Goal: Task Accomplishment & Management: Manage account settings

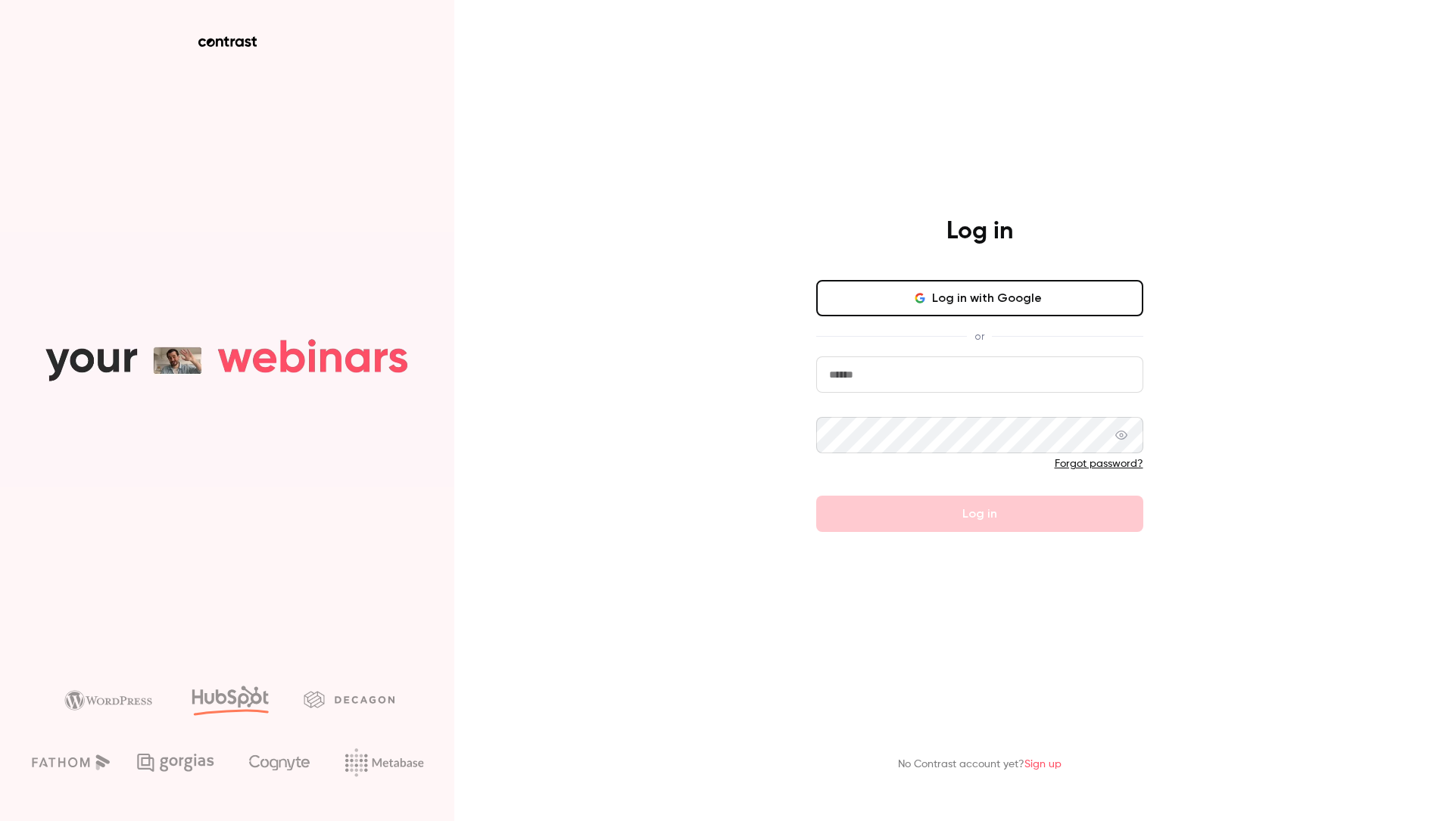
click at [989, 284] on button "Log in with Google" at bounding box center [980, 297] width 327 height 36
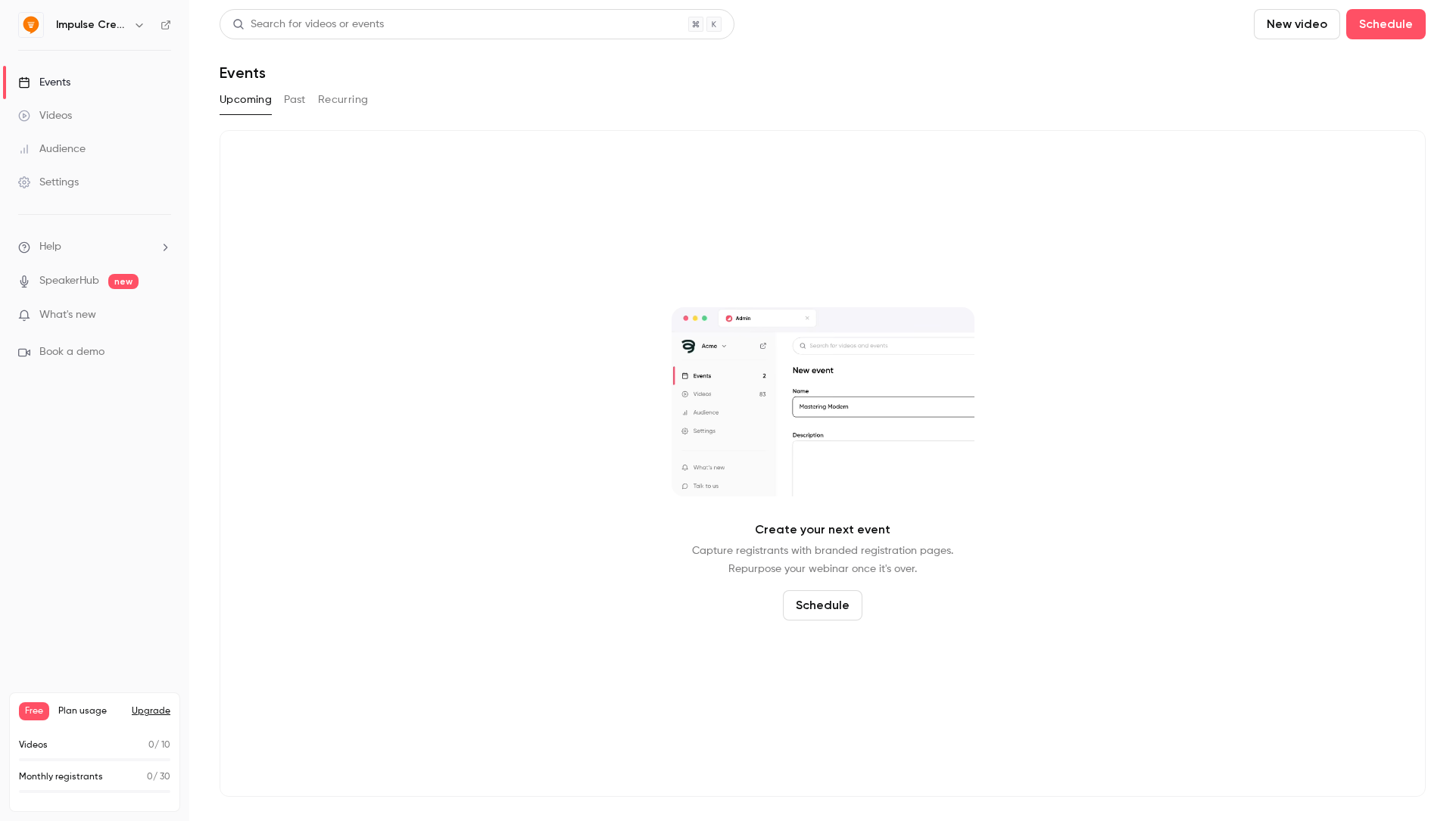
click at [826, 589] on div "Create your next event Capture registrants with branded registration pages. Rep…" at bounding box center [822, 464] width 1206 height 667
click at [812, 610] on button "Schedule" at bounding box center [823, 605] width 80 height 31
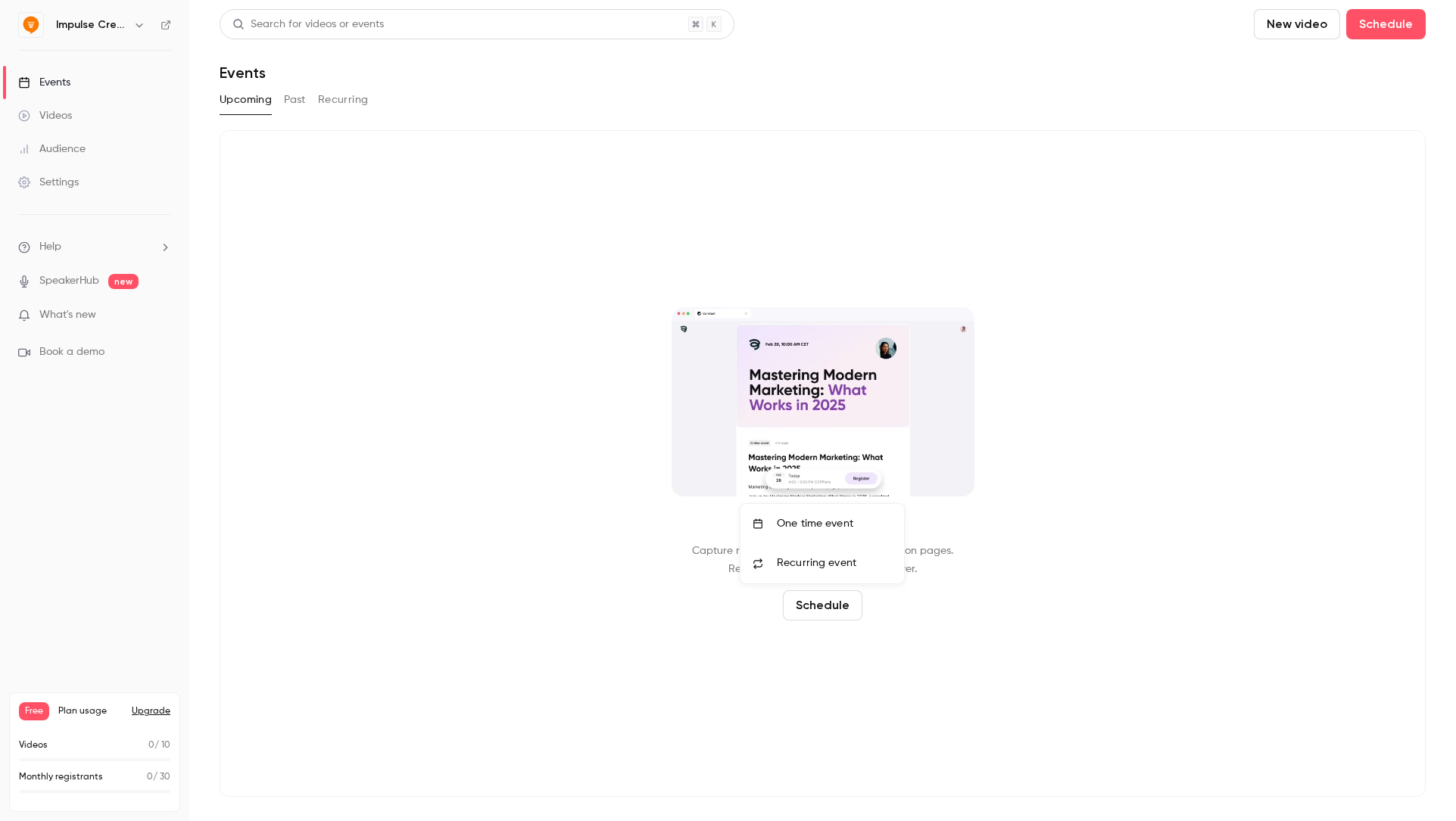
click at [825, 558] on span "Recurring event" at bounding box center [817, 563] width 80 height 16
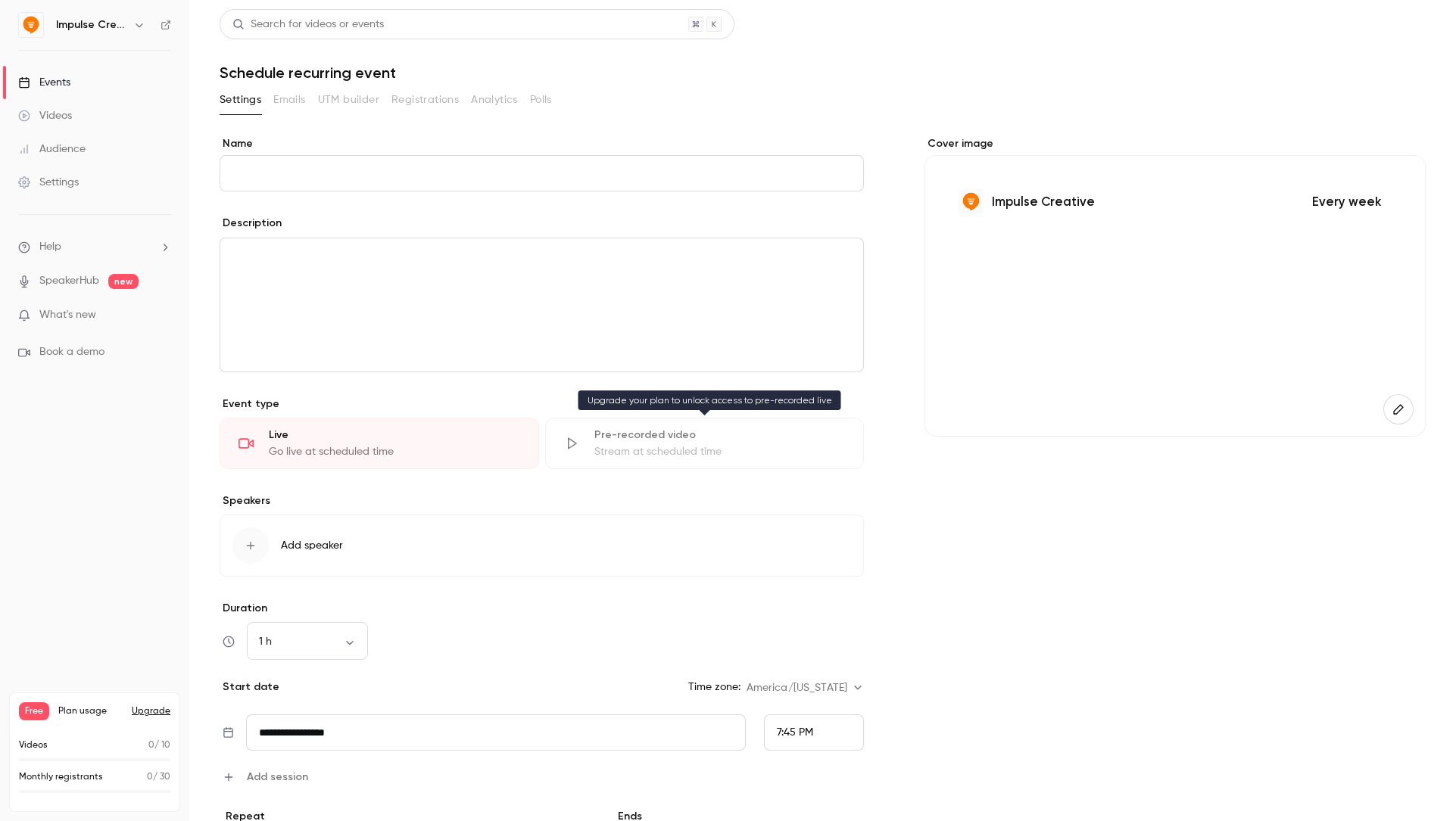
click at [651, 436] on div "Pre-recorded video" at bounding box center [719, 436] width 251 height 15
click at [627, 448] on div "Stream at scheduled time" at bounding box center [719, 452] width 251 height 15
click at [72, 277] on link "SpeakerHub" at bounding box center [69, 281] width 60 height 16
click at [143, 714] on button "Upgrade" at bounding box center [151, 711] width 39 height 12
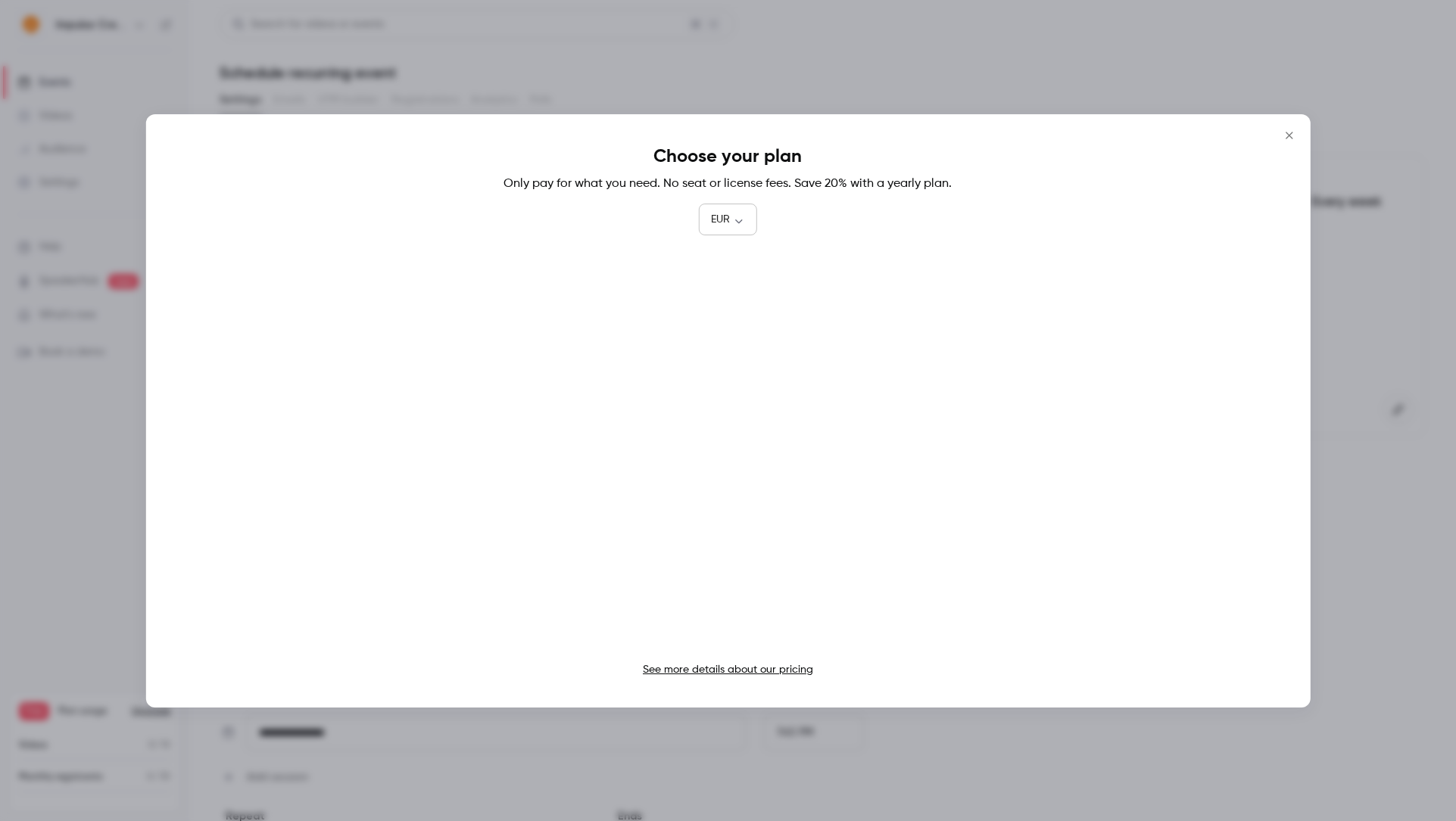
click at [734, 207] on div "EUR *** ​" at bounding box center [728, 220] width 58 height 31
click at [740, 222] on body "**********" at bounding box center [728, 410] width 1456 height 821
click at [726, 300] on li "USD" at bounding box center [728, 307] width 59 height 39
type input "***"
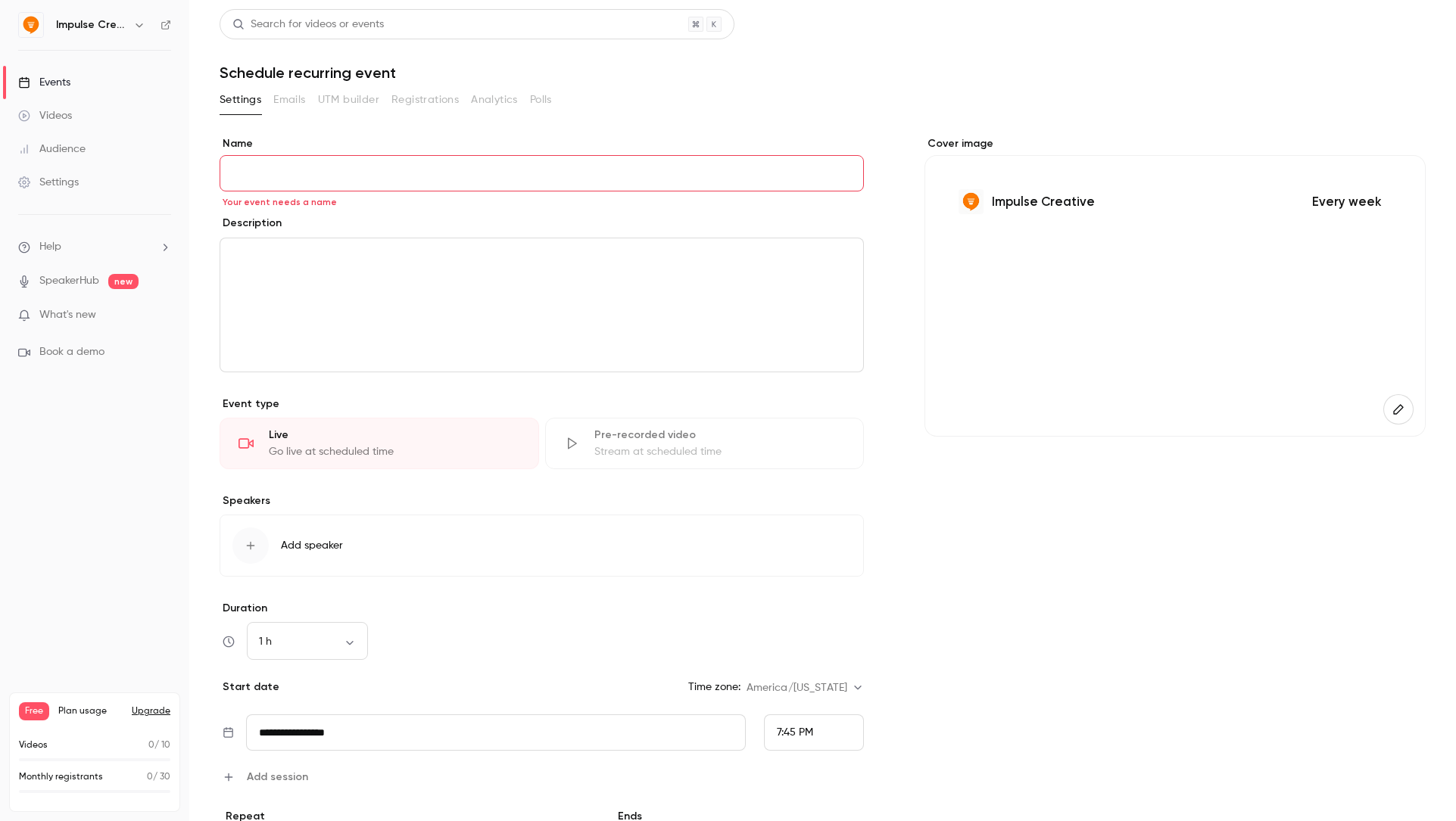
click at [309, 179] on input "Name" at bounding box center [541, 172] width 644 height 36
type input "***"
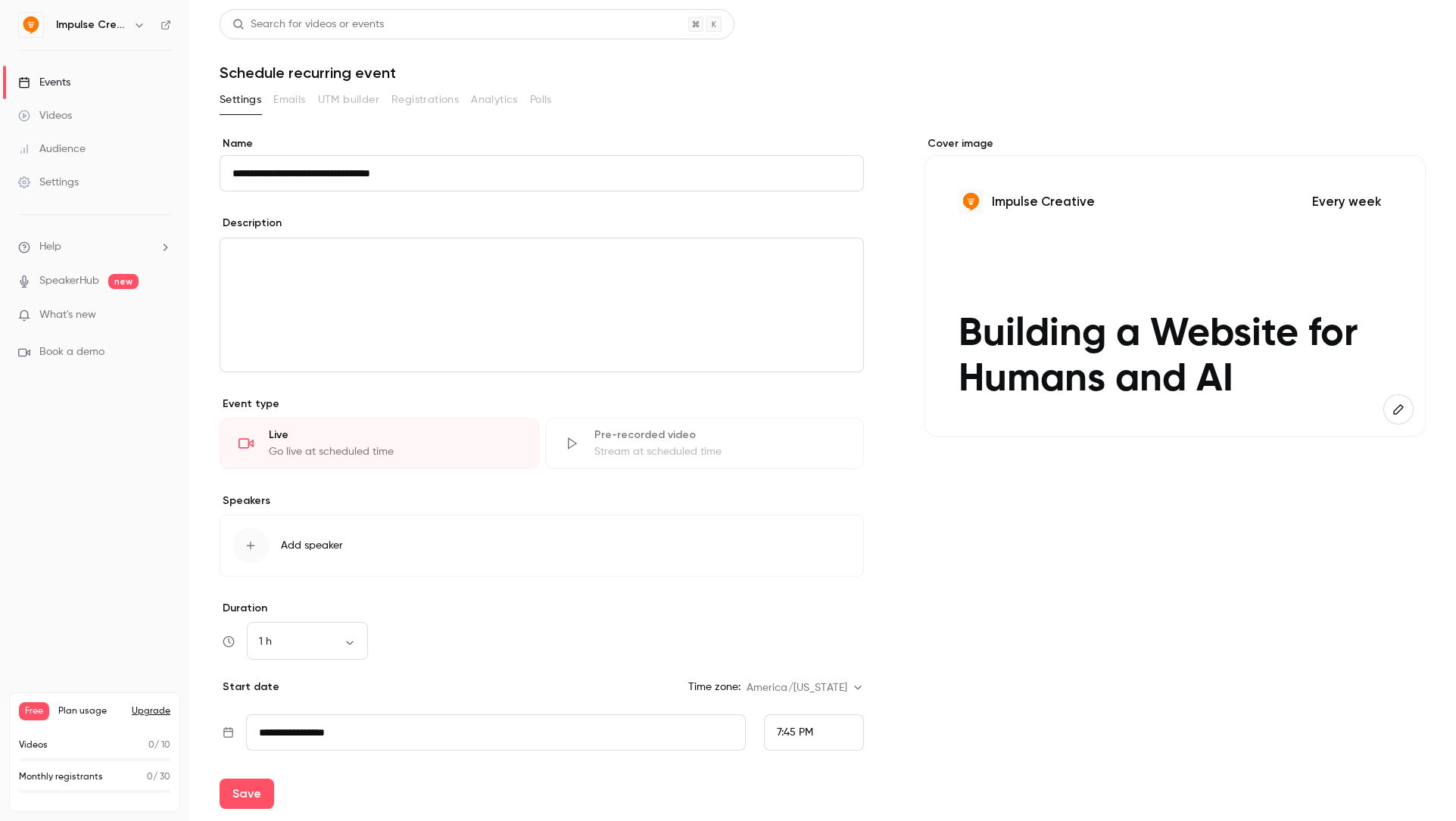
type input "**********"
click at [324, 287] on div "editor" at bounding box center [542, 305] width 643 height 133
click at [292, 734] on input "**********" at bounding box center [496, 732] width 500 height 36
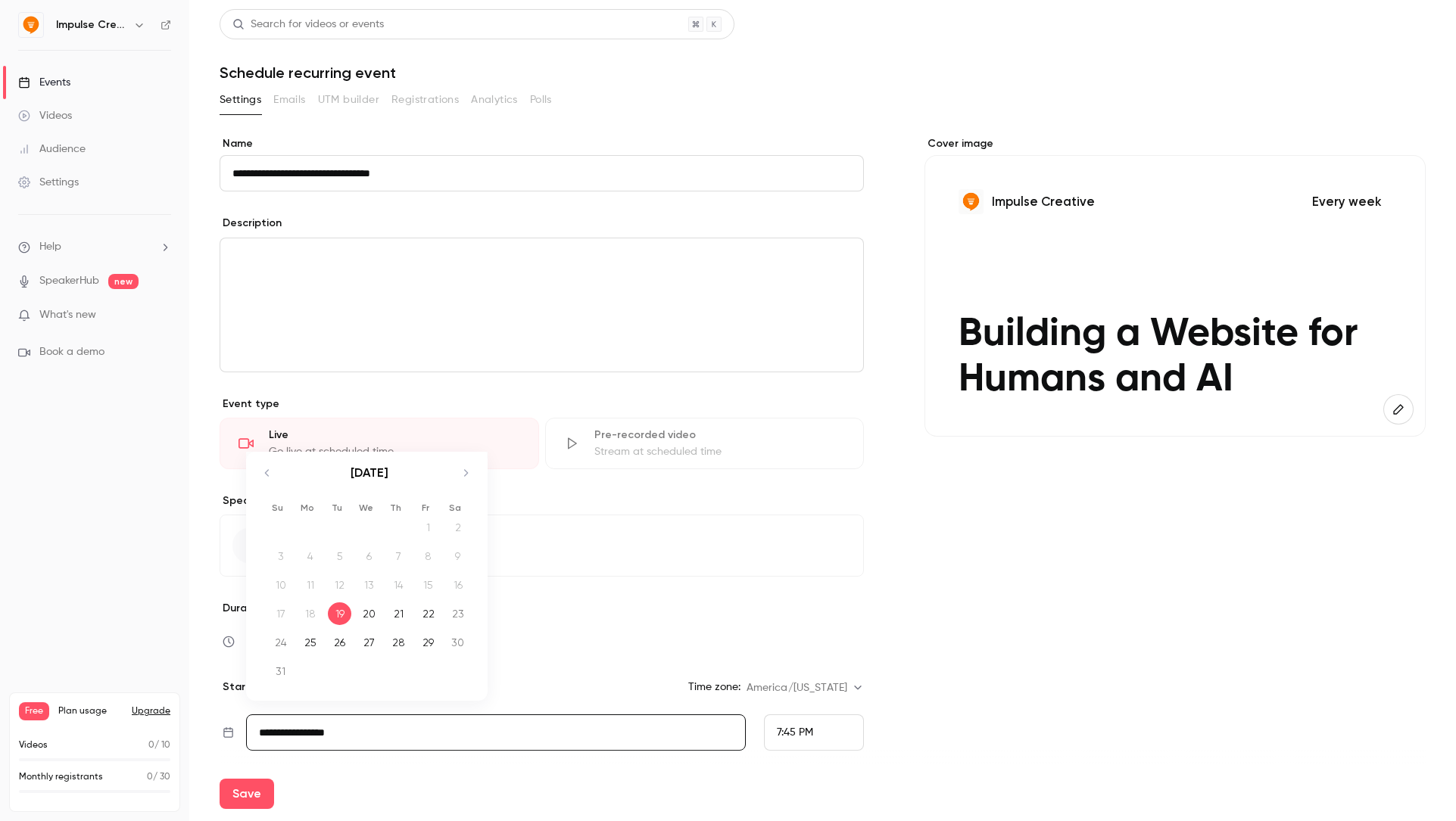
click at [453, 469] on div "August 2025" at bounding box center [369, 481] width 213 height 58
click at [468, 471] on icon "Move forward to switch to the next month." at bounding box center [466, 474] width 19 height 19
click at [366, 608] on div "17" at bounding box center [369, 607] width 23 height 23
type input "**********"
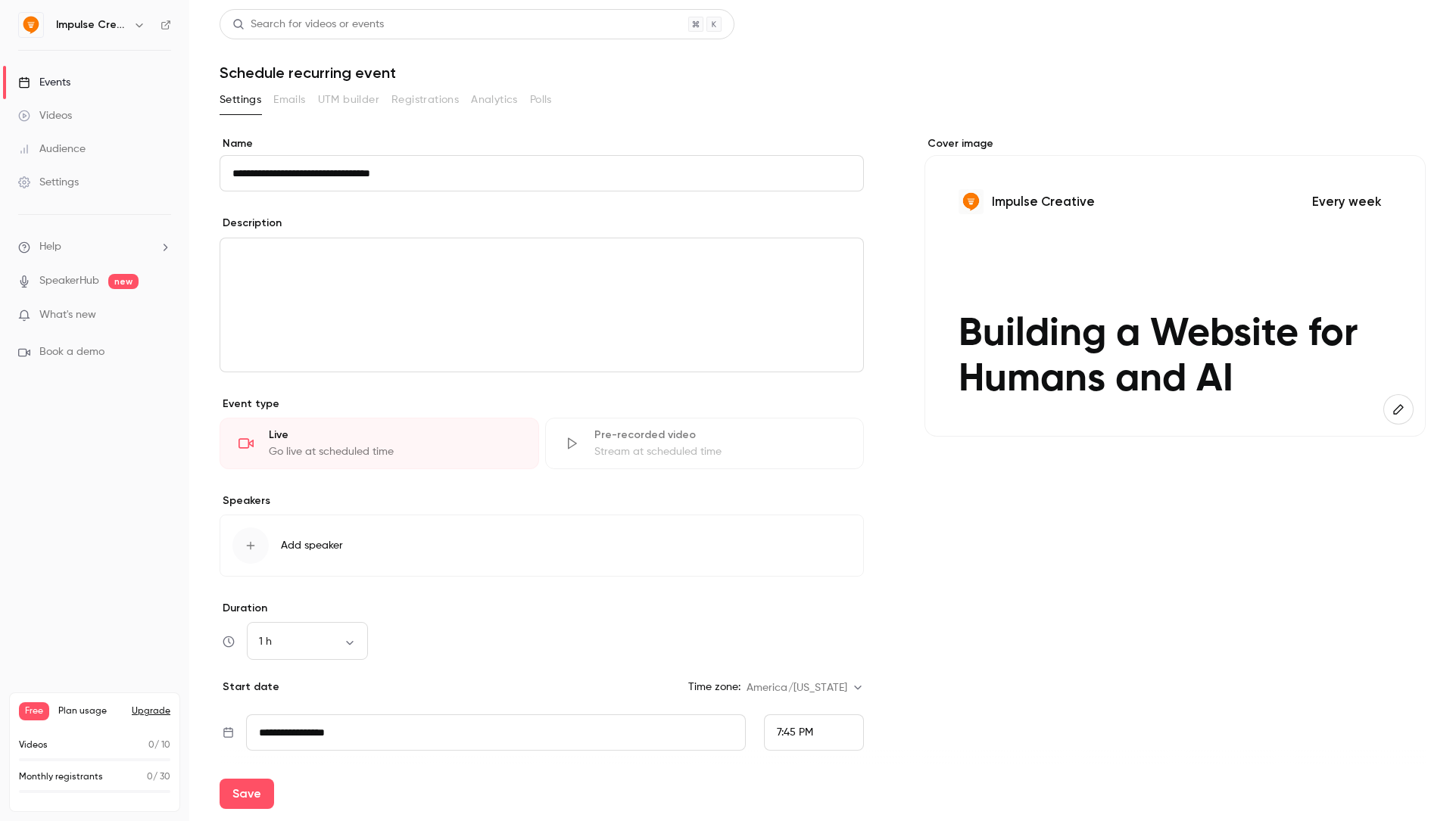
click at [798, 726] on div "7:45 PM" at bounding box center [794, 733] width 36 height 16
click at [817, 461] on div "5:00 PM" at bounding box center [814, 464] width 74 height 16
click at [252, 802] on button "Save" at bounding box center [247, 794] width 55 height 31
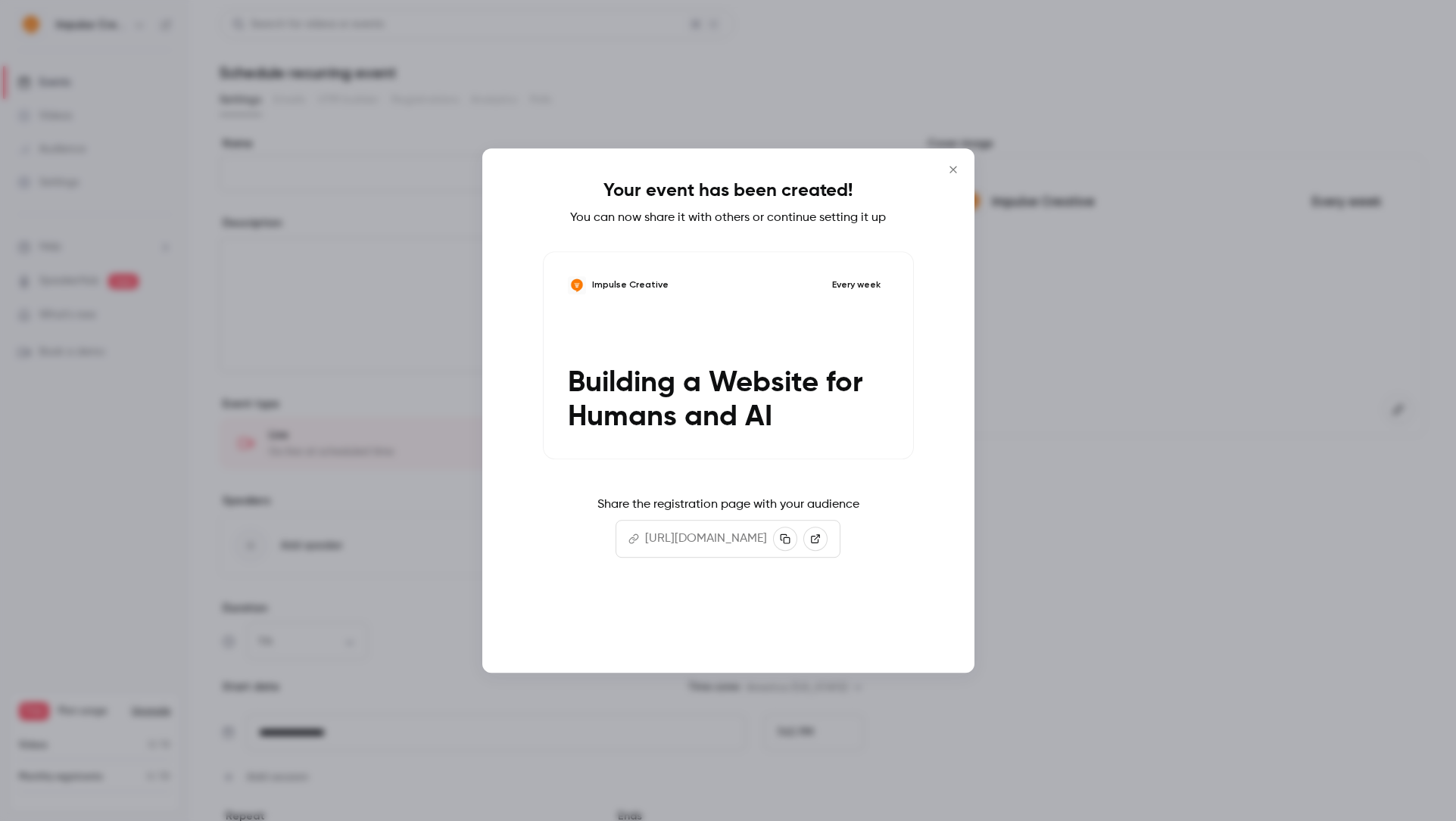
click at [721, 623] on button "Continue" at bounding box center [728, 624] width 151 height 36
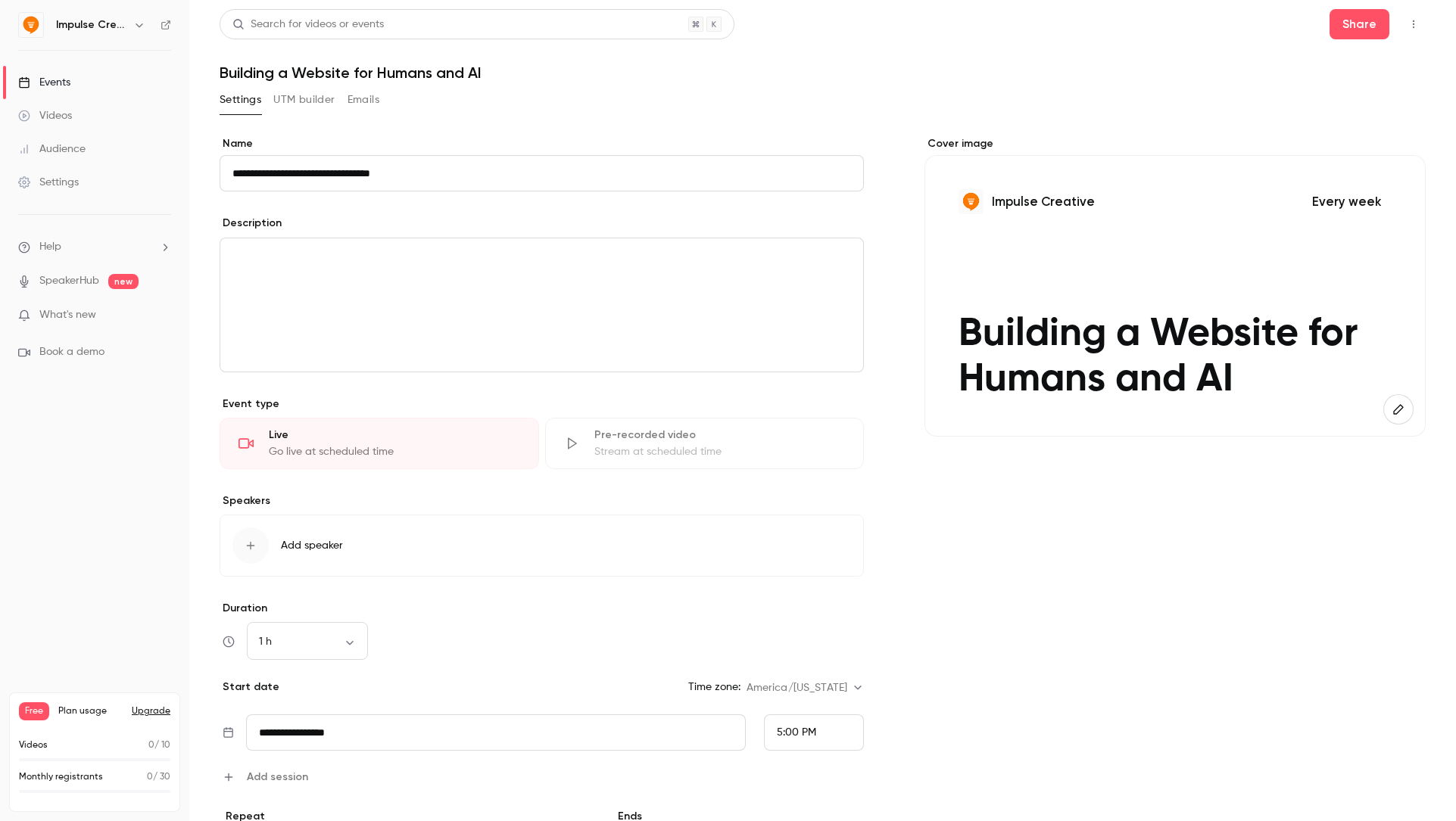
click at [322, 101] on button "UTM builder" at bounding box center [304, 100] width 61 height 24
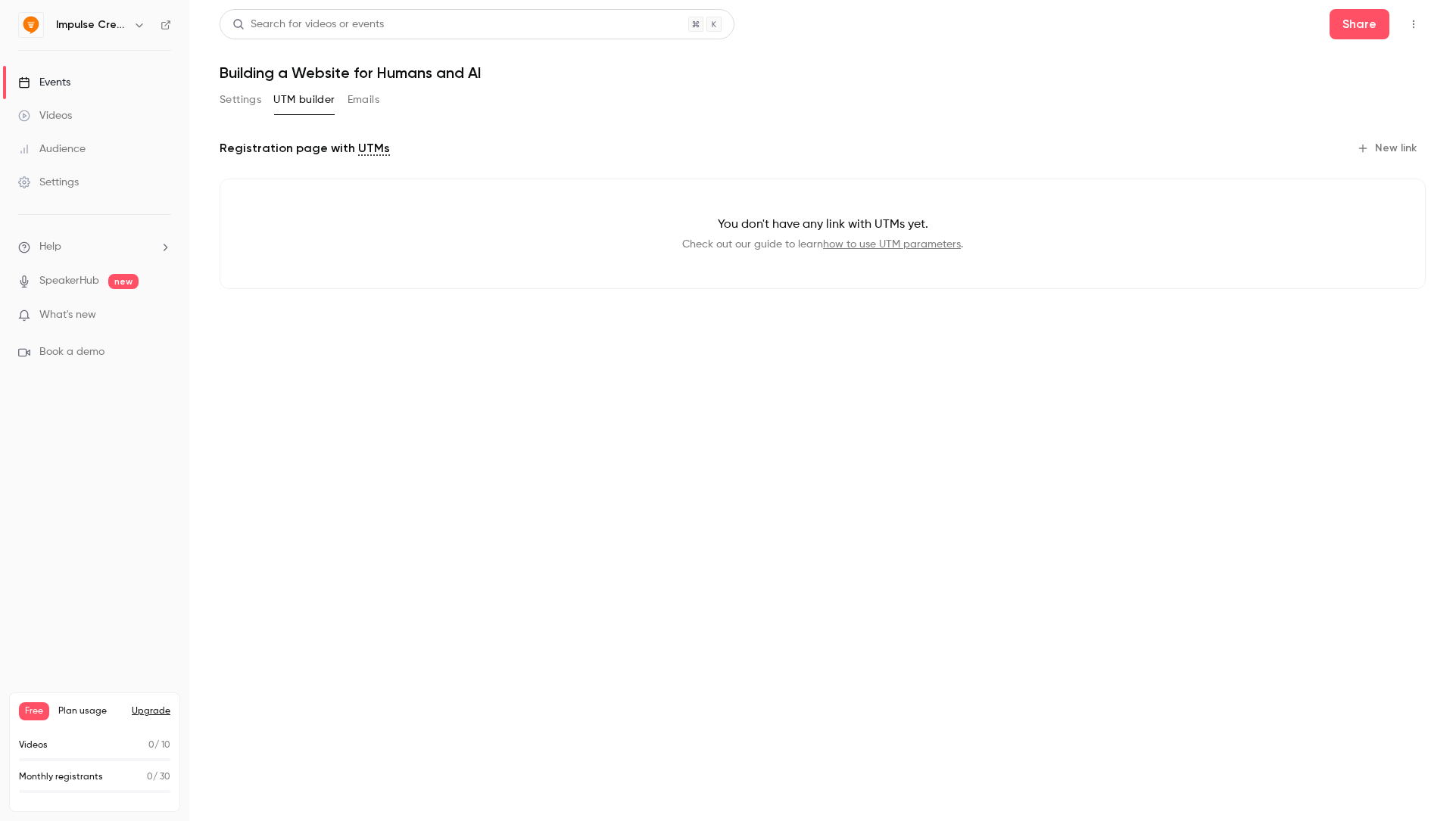
click at [366, 99] on button "Emails" at bounding box center [363, 100] width 32 height 24
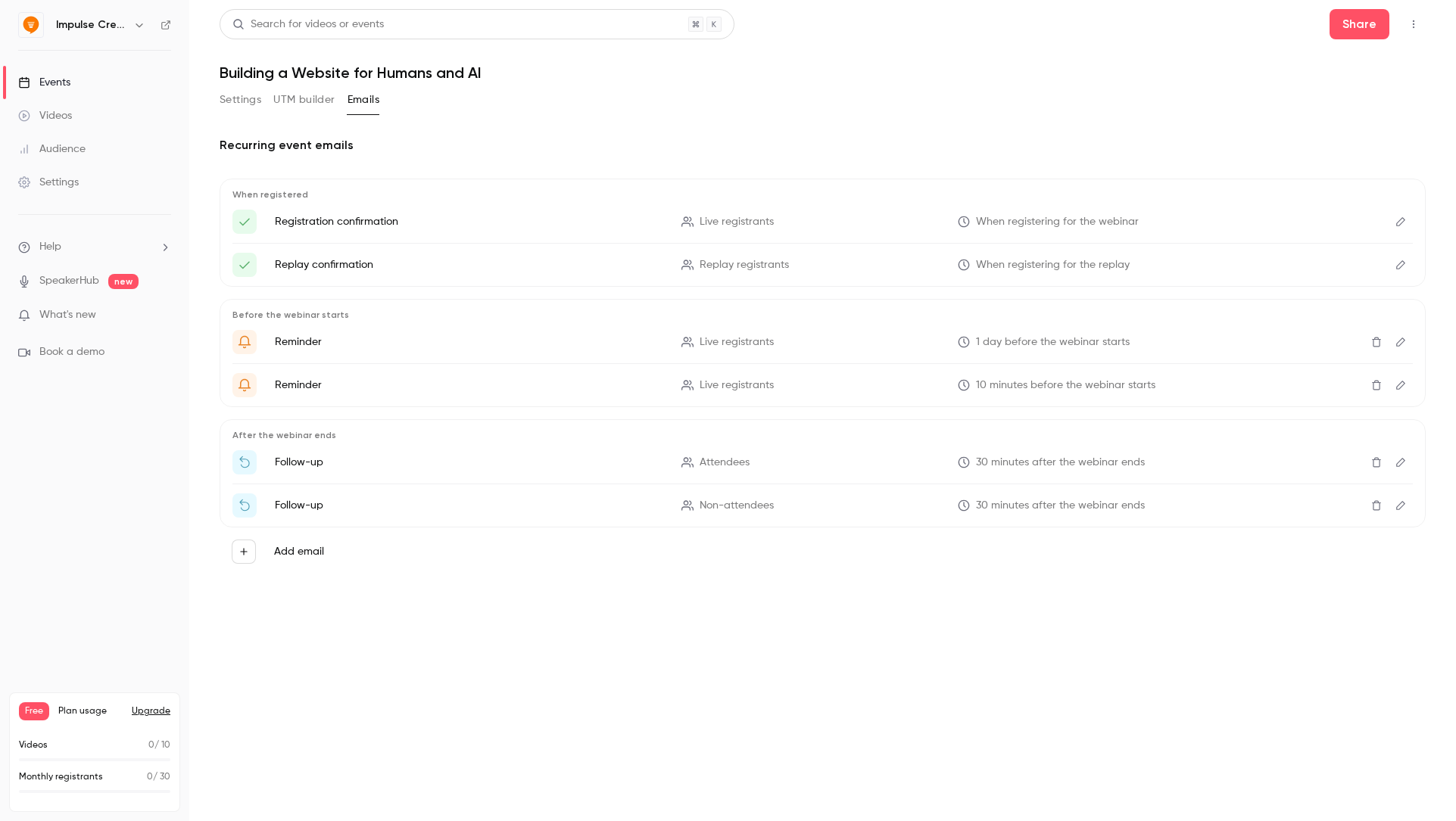
click at [57, 171] on link "Settings" at bounding box center [95, 183] width 189 height 33
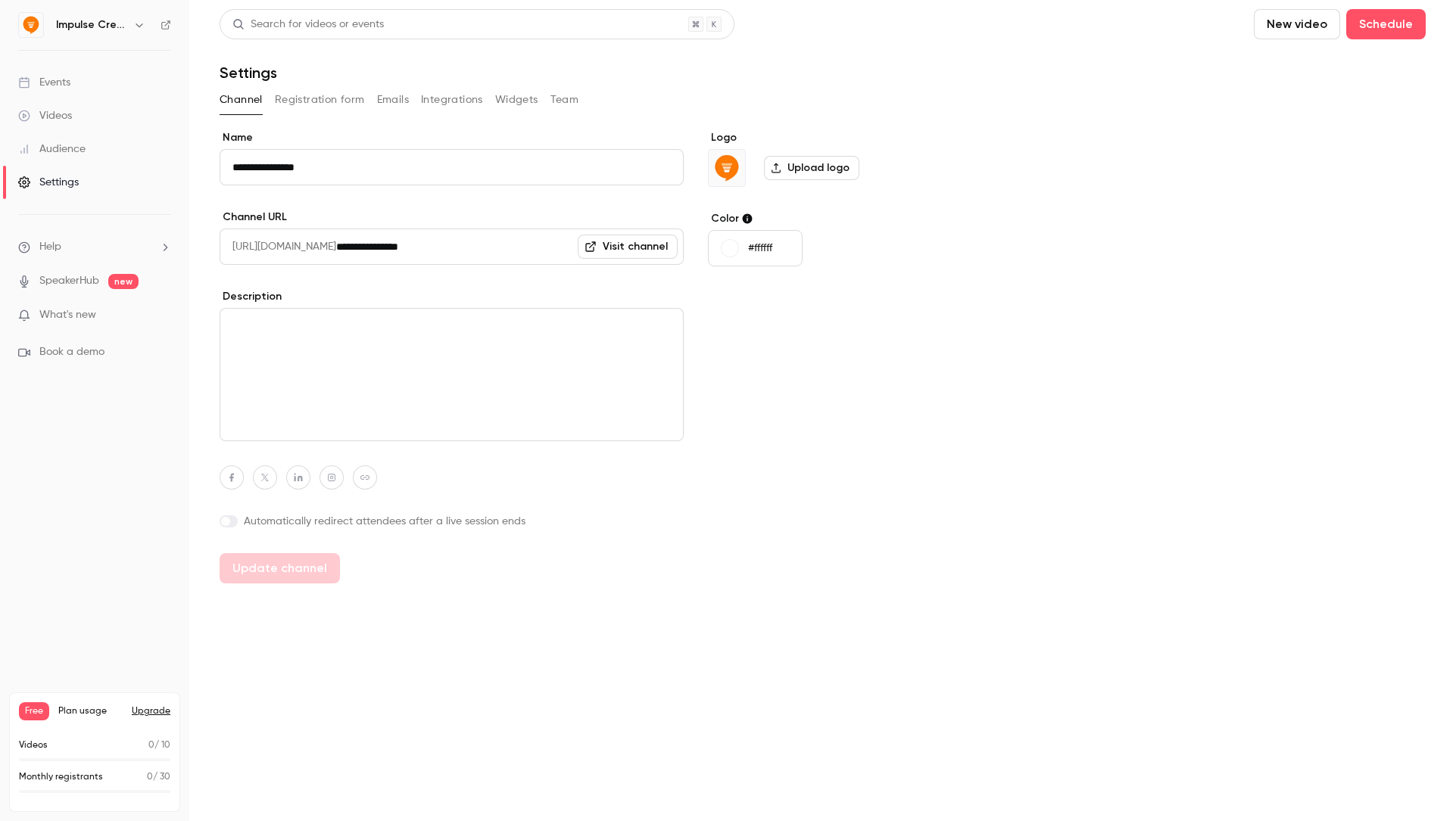
click at [456, 103] on button "Integrations" at bounding box center [451, 100] width 62 height 24
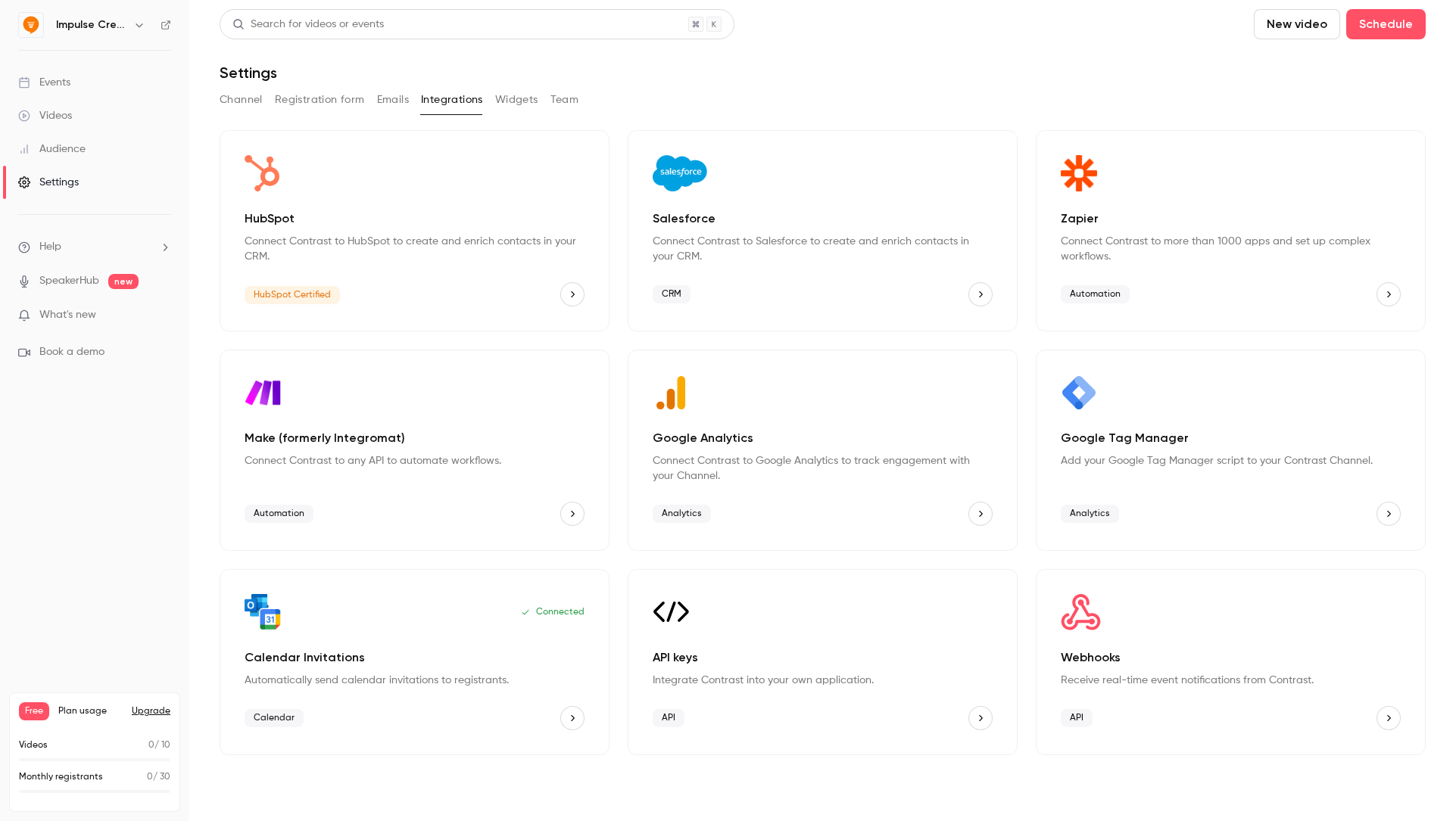
click at [569, 296] on icon "HubSpot" at bounding box center [572, 294] width 10 height 10
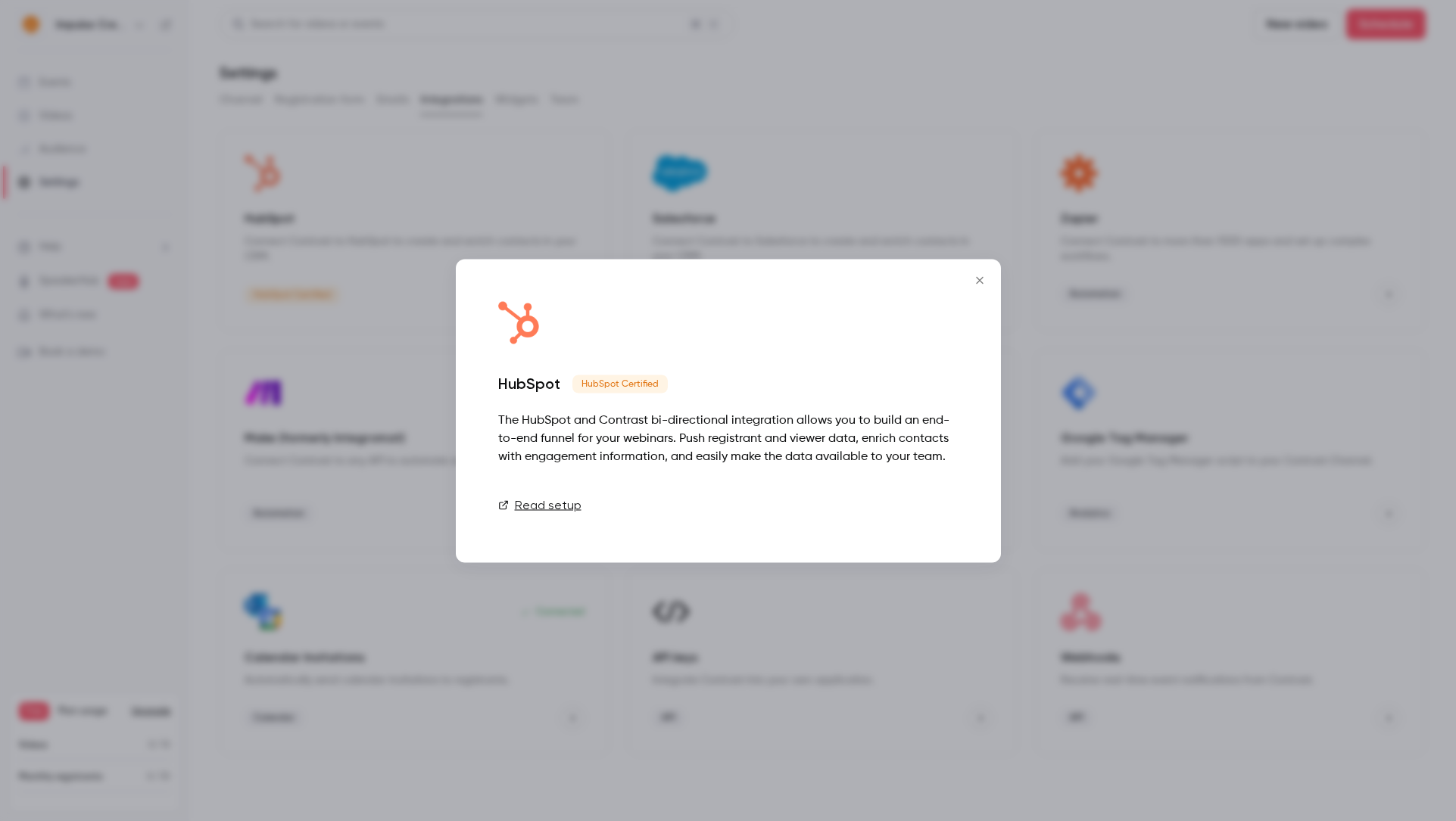
click at [899, 508] on link "Connect" at bounding box center [921, 505] width 76 height 31
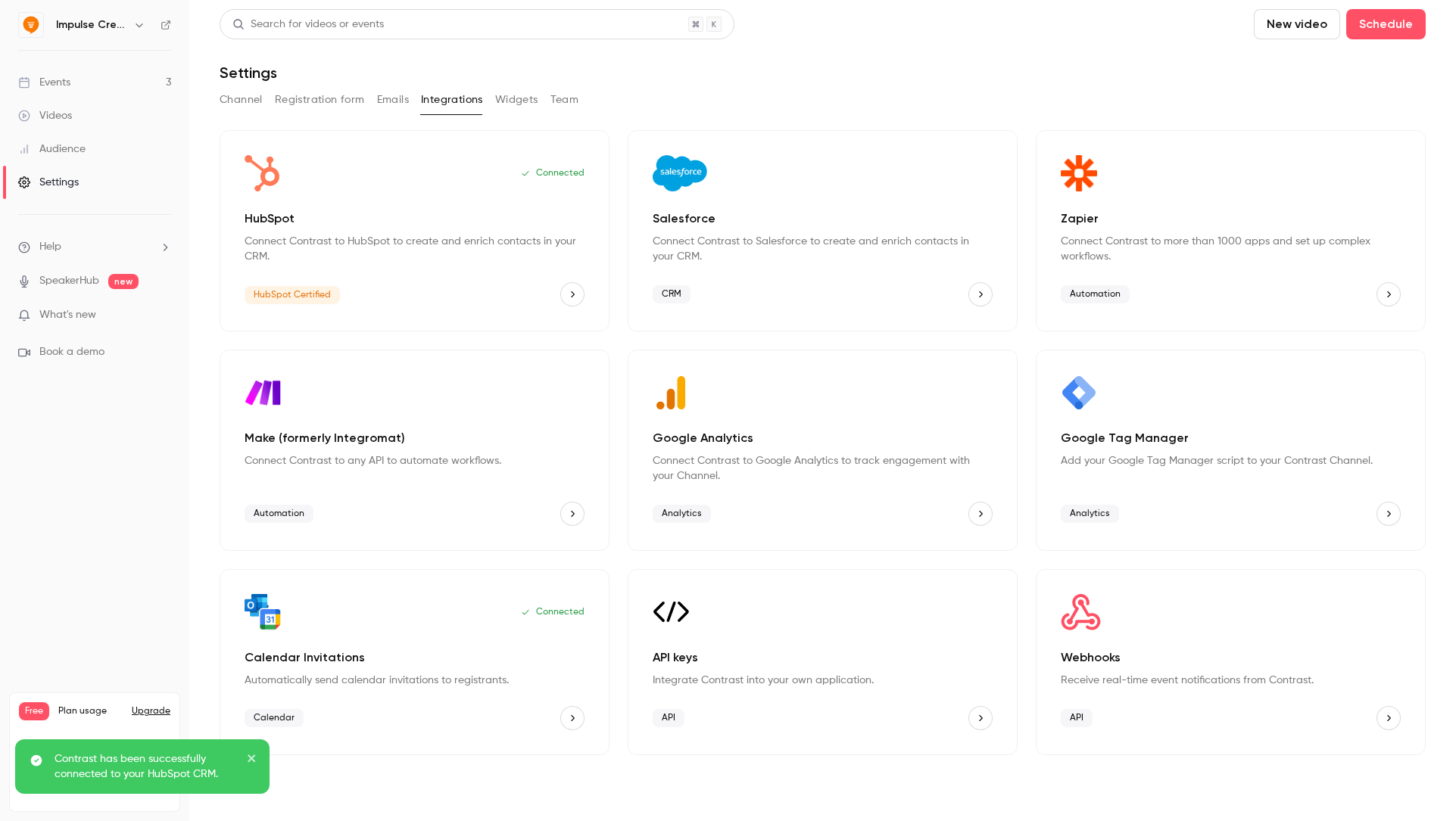
click at [504, 101] on button "Widgets" at bounding box center [516, 100] width 44 height 24
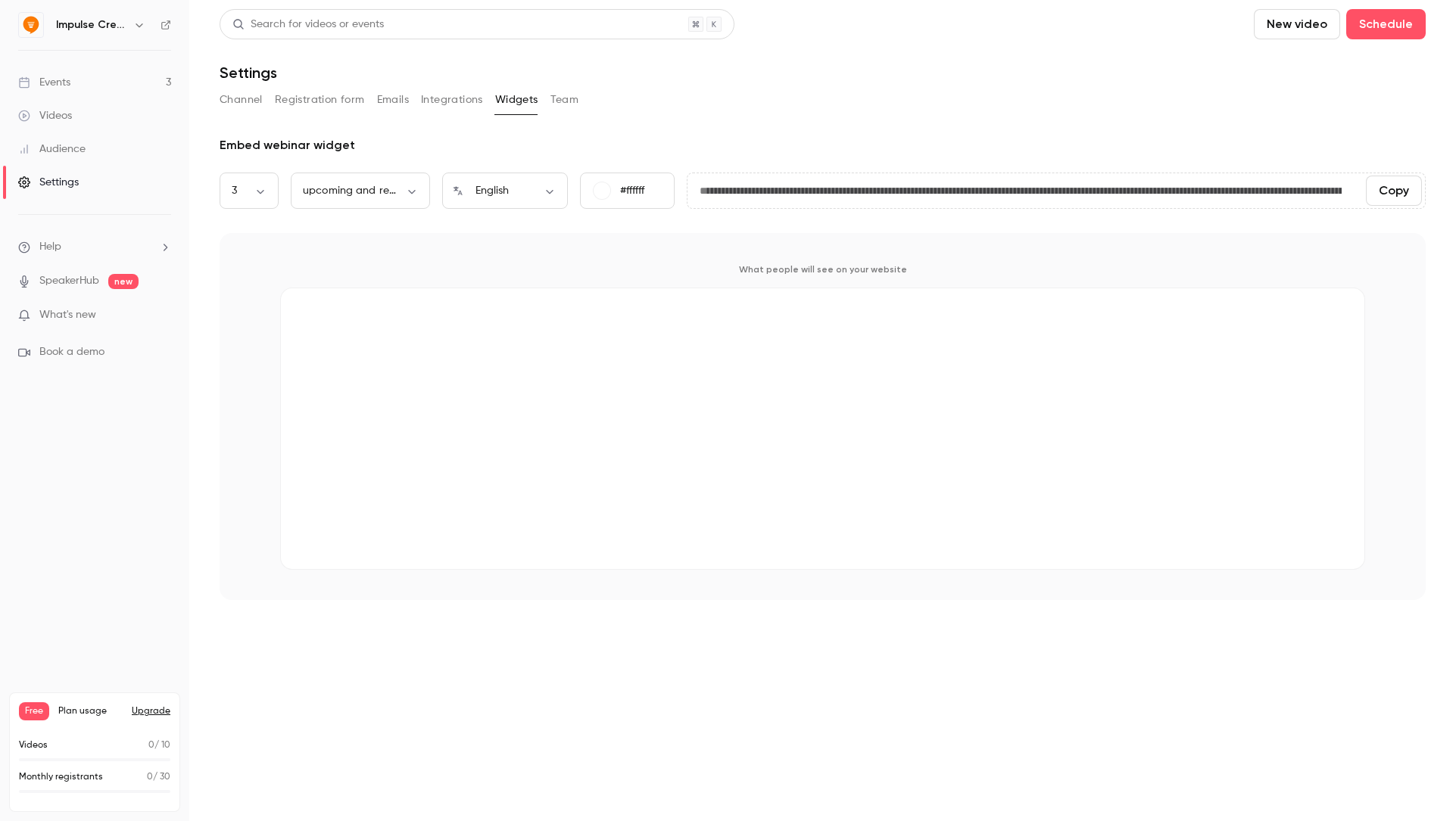
click at [552, 97] on button "Team" at bounding box center [564, 100] width 29 height 24
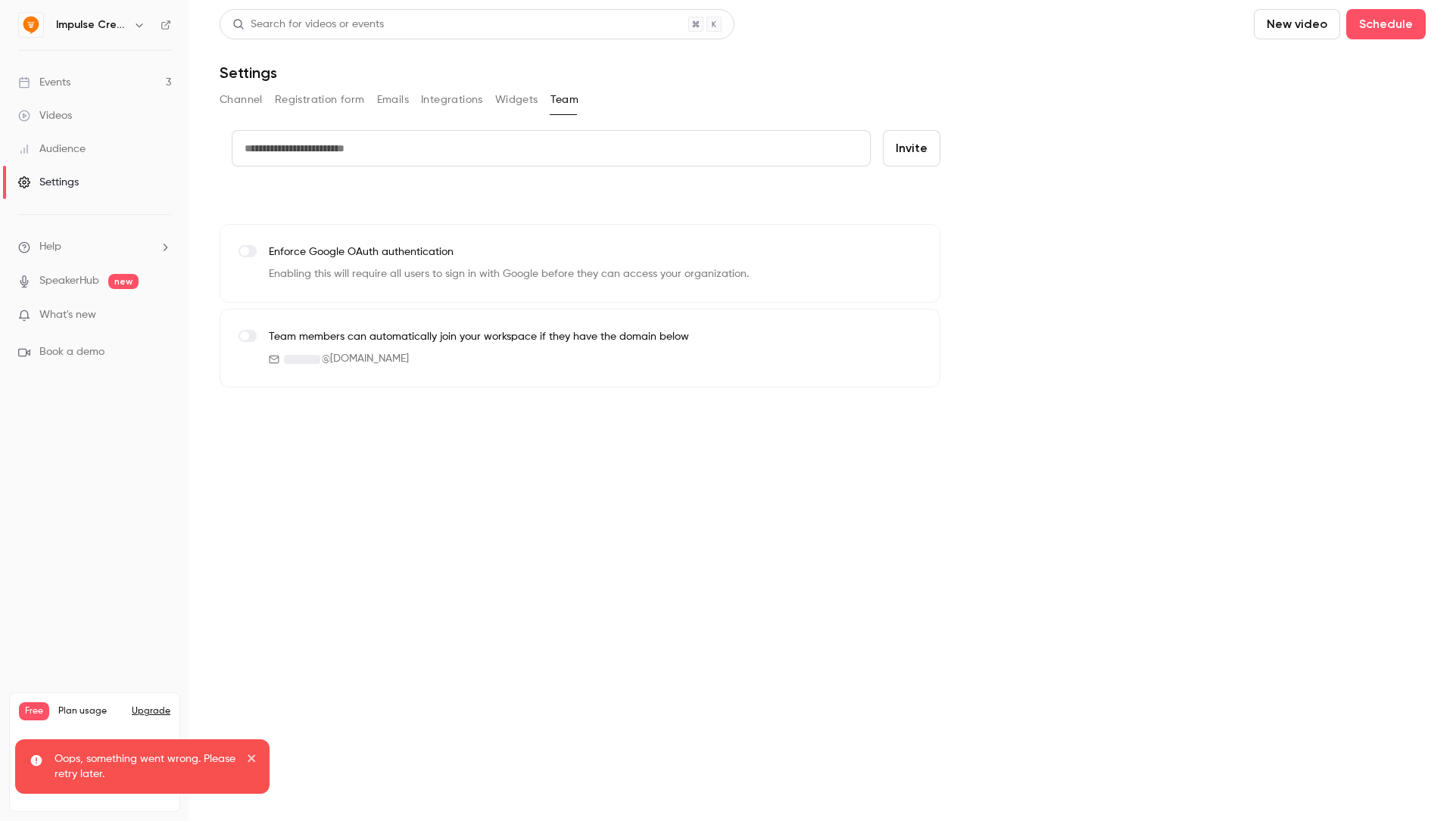
click at [238, 249] on label at bounding box center [247, 251] width 19 height 12
click at [247, 250] on span at bounding box center [245, 251] width 9 height 9
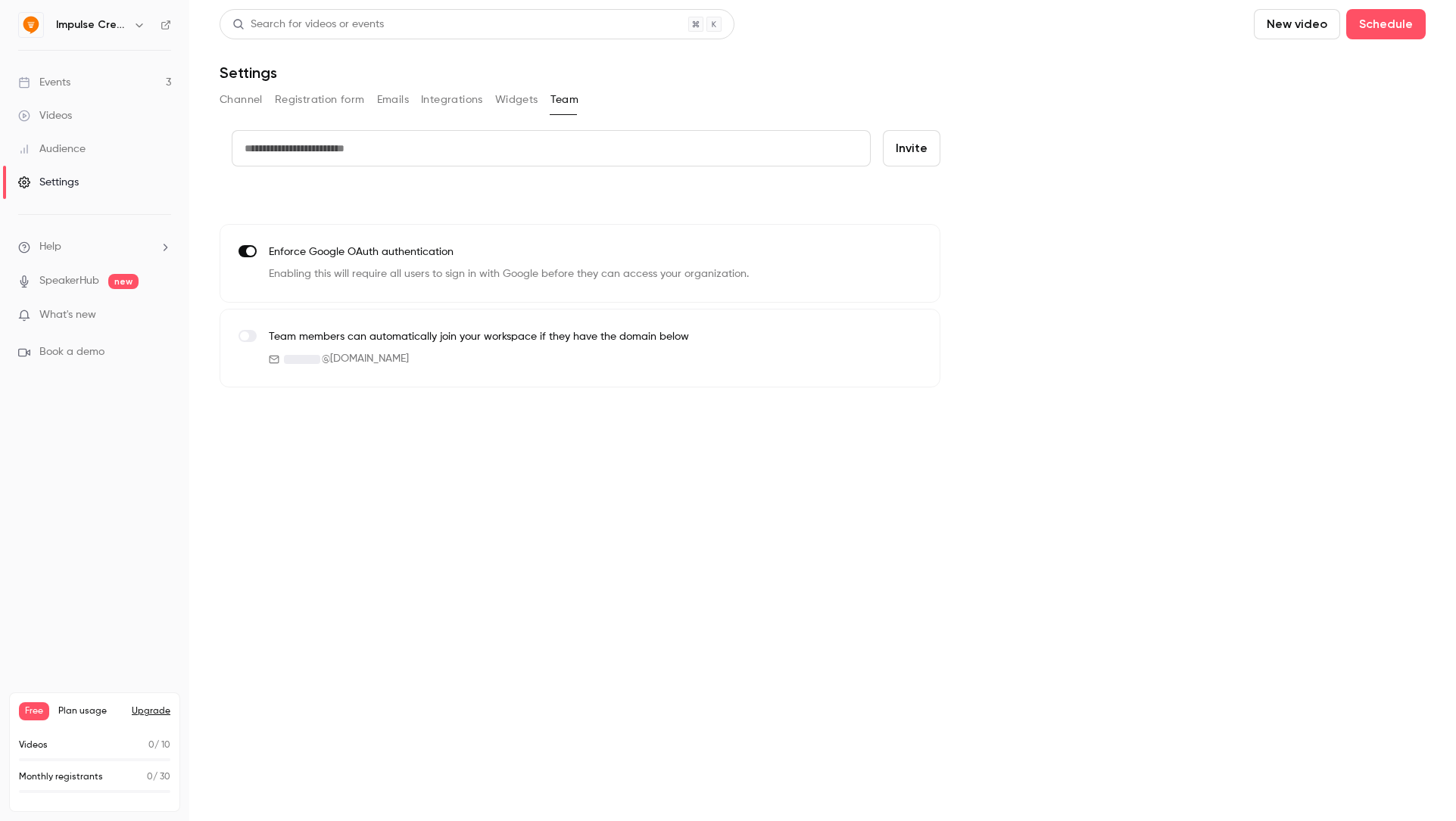
click at [250, 338] on label at bounding box center [247, 335] width 19 height 12
click at [60, 115] on div "Videos" at bounding box center [45, 116] width 54 height 15
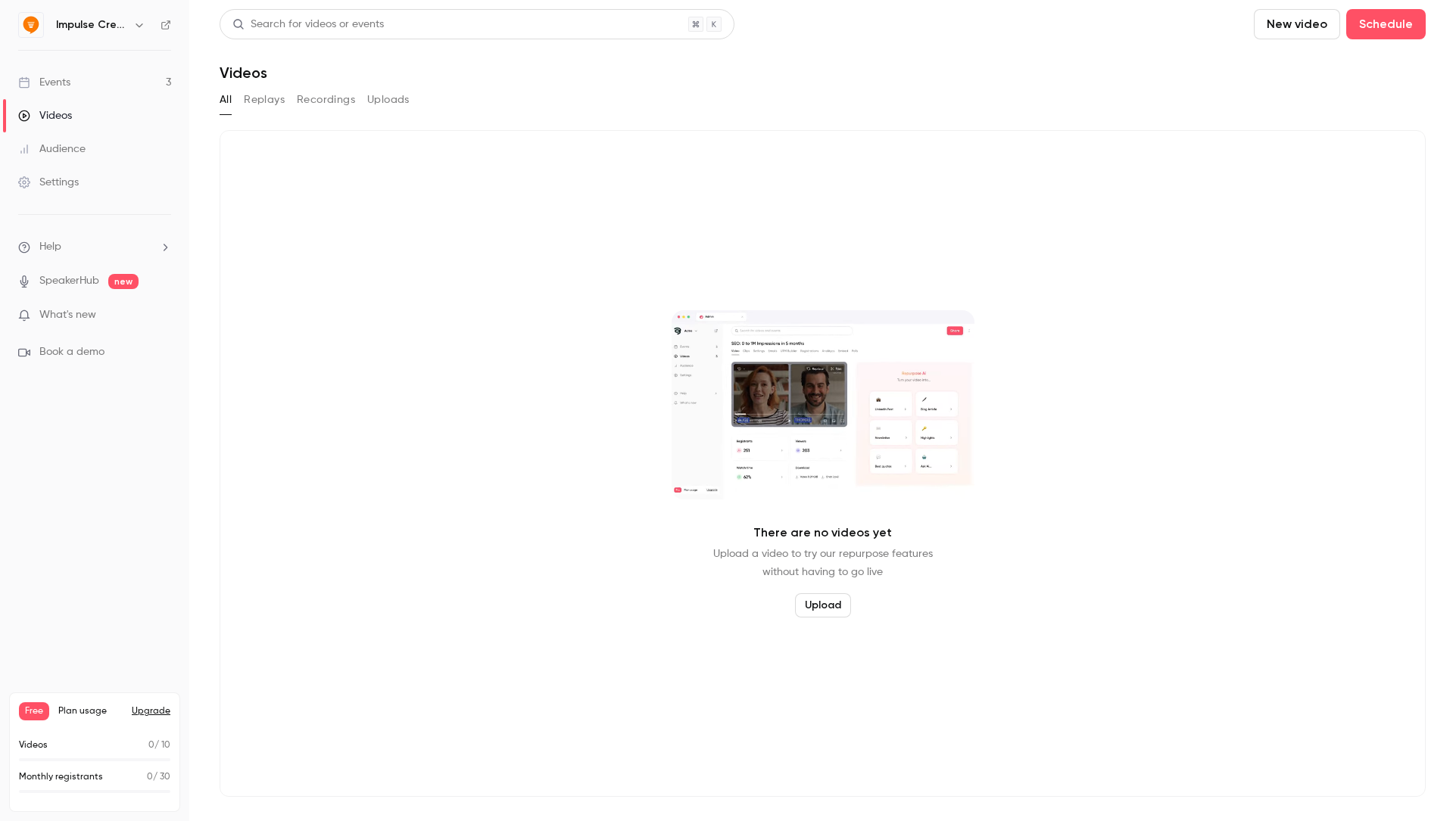
click at [56, 77] on div "Events" at bounding box center [44, 82] width 52 height 15
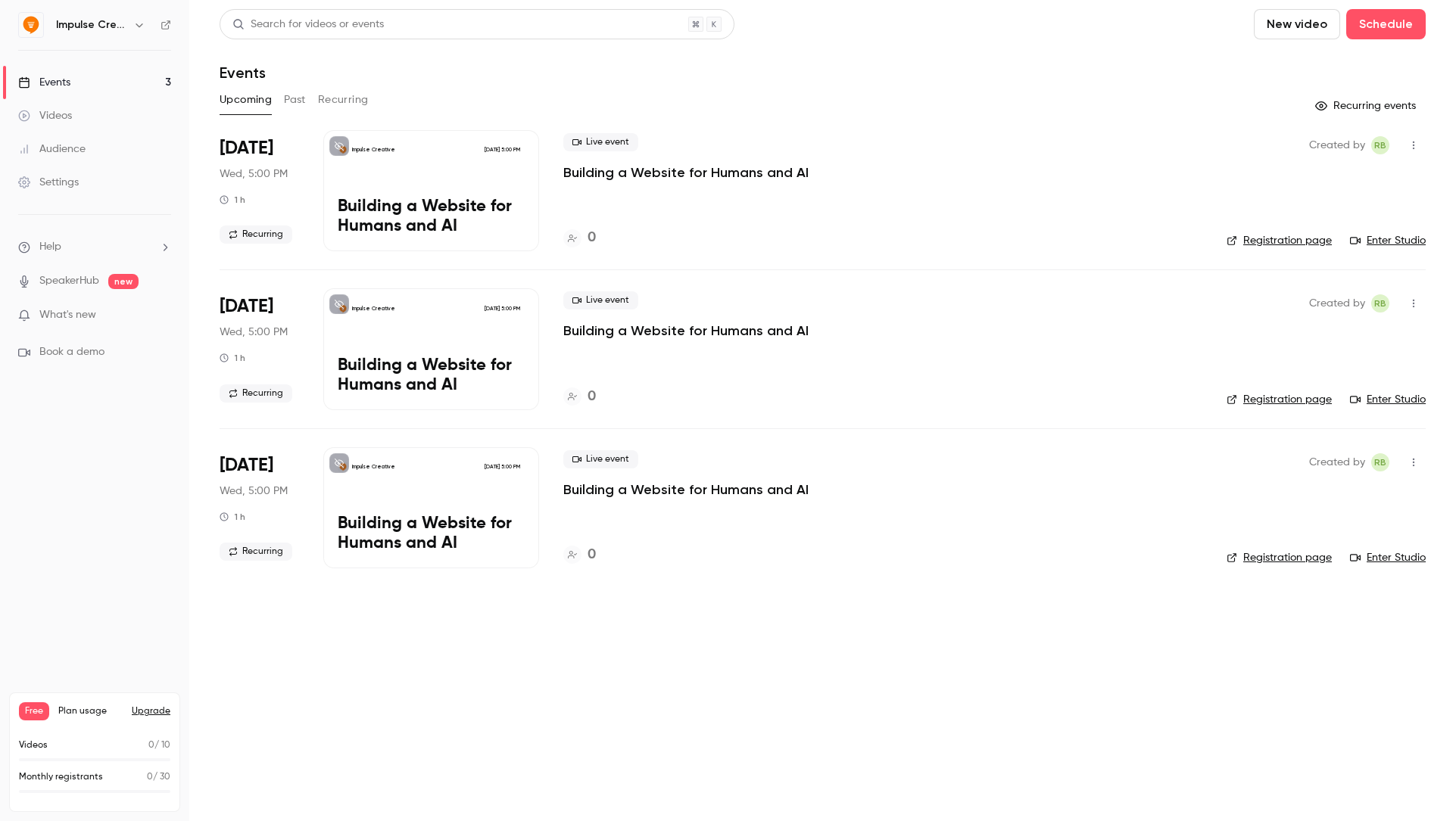
click at [1417, 303] on icon "button" at bounding box center [1413, 303] width 12 height 10
click at [1320, 447] on li "Delete" at bounding box center [1343, 460] width 163 height 39
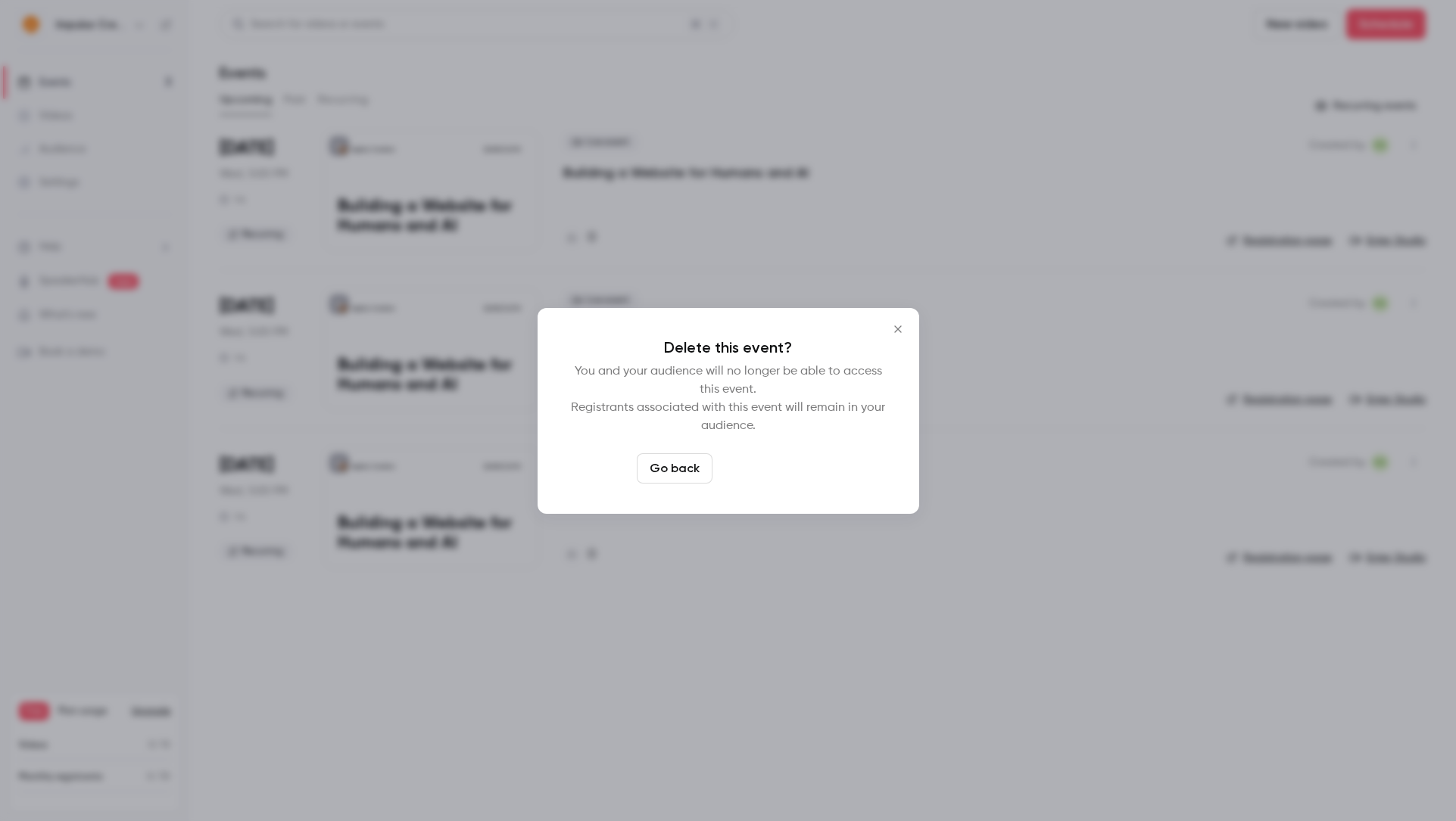
click at [791, 466] on button "Delete event" at bounding box center [768, 468] width 101 height 31
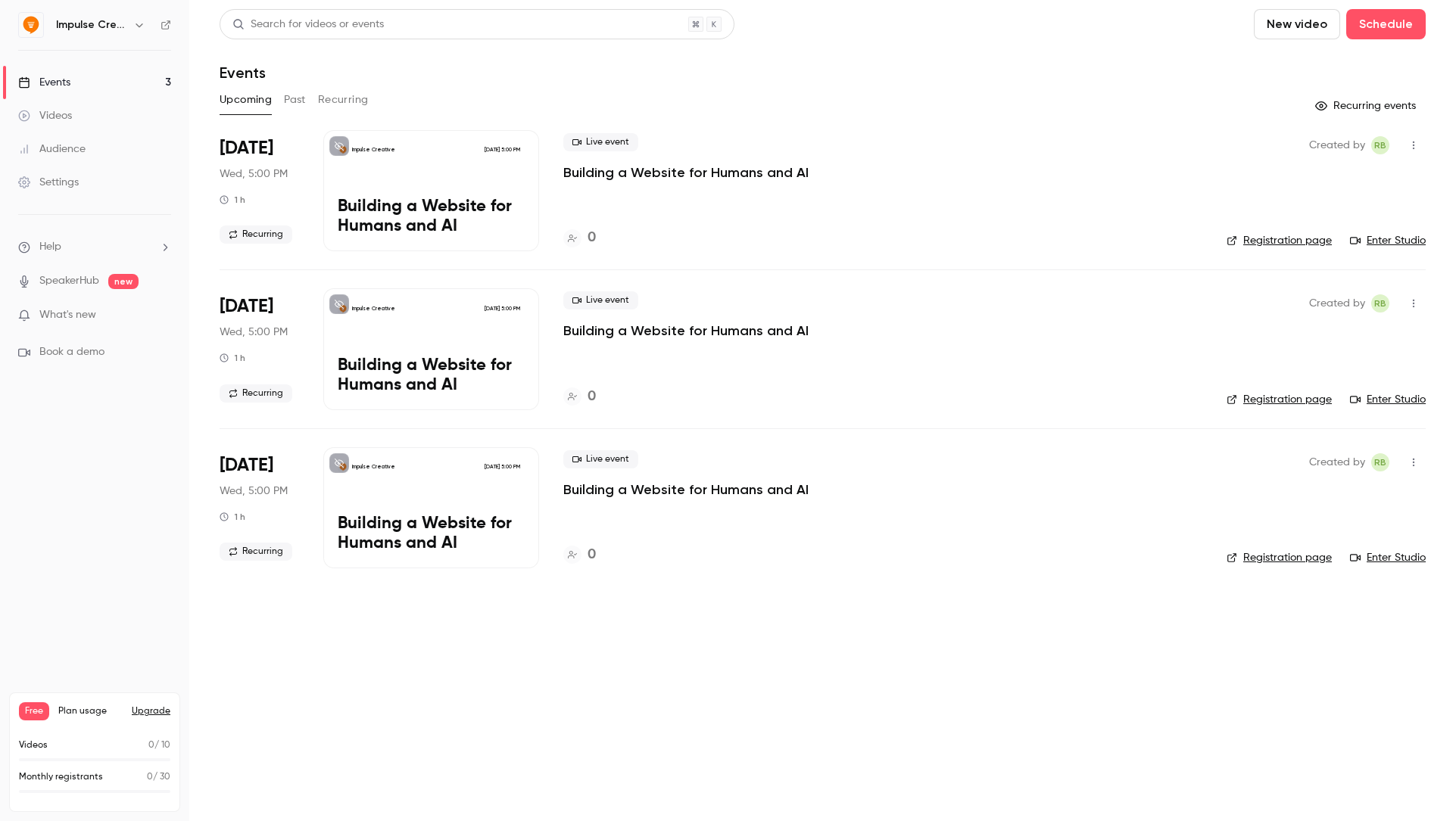
click at [379, 201] on p "Building a Website for Humans and AI" at bounding box center [431, 217] width 187 height 39
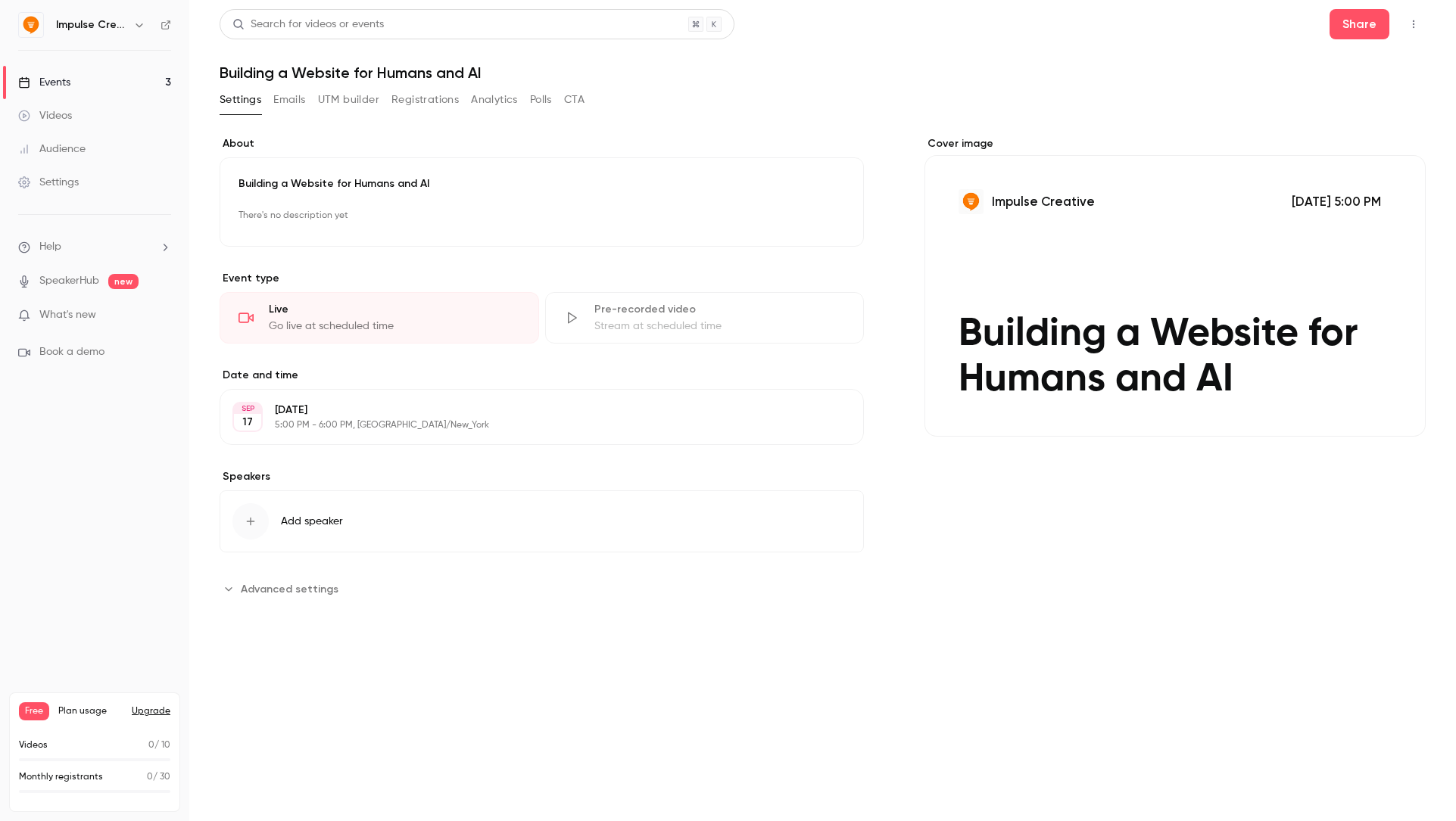
click at [841, 220] on button "Edit" at bounding box center [818, 217] width 56 height 24
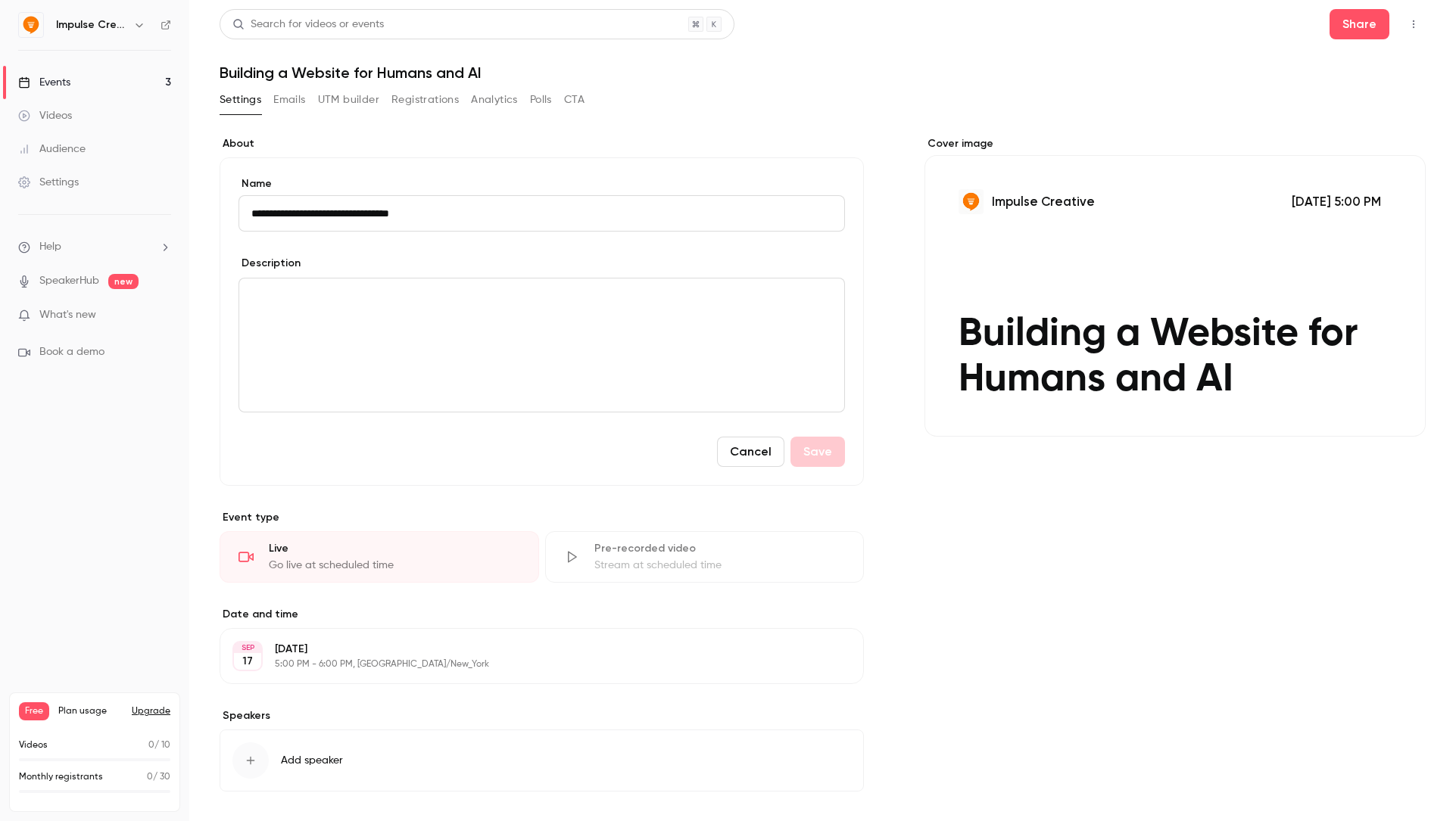
click at [573, 100] on button "CTA" at bounding box center [575, 100] width 20 height 24
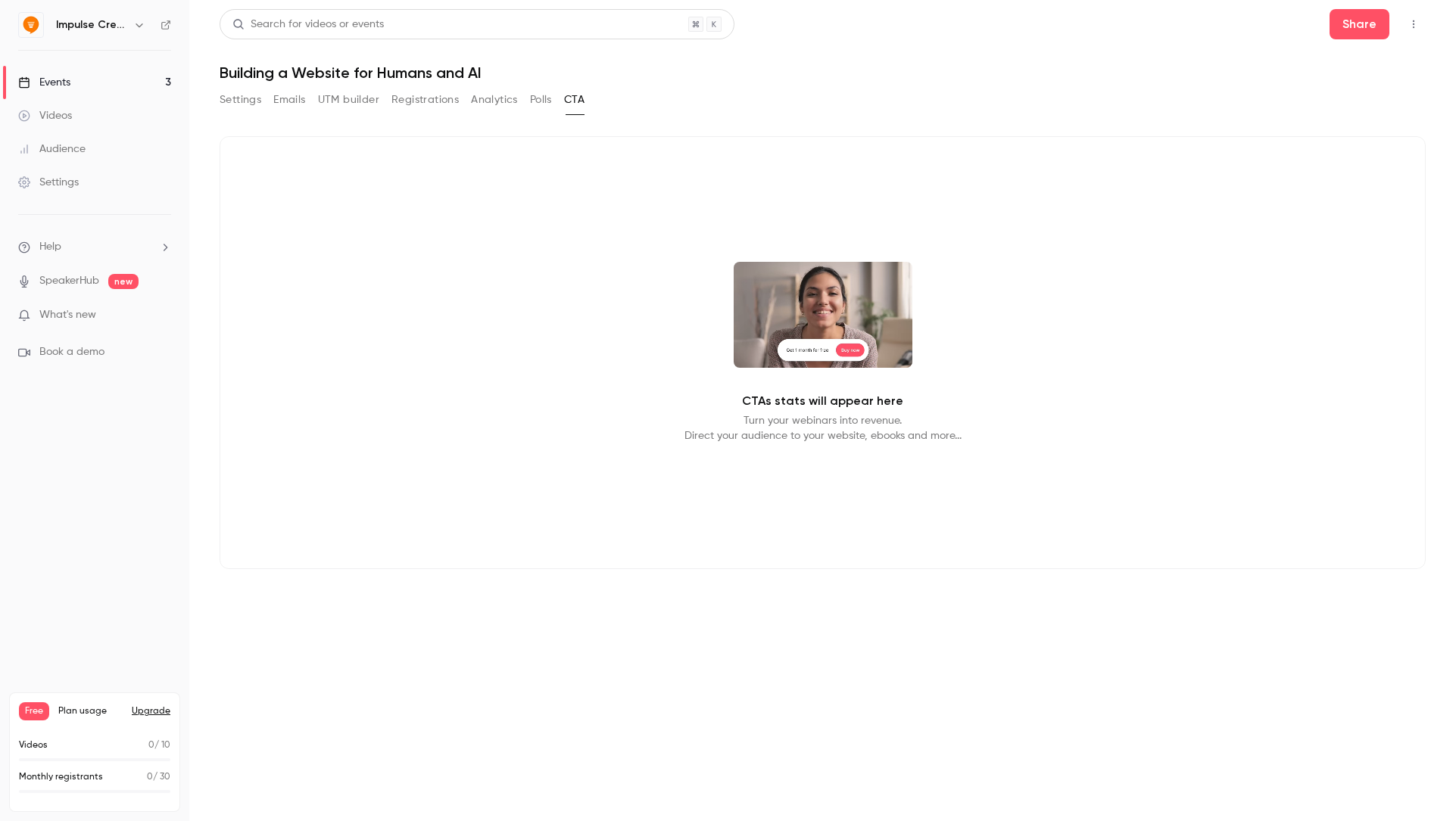
click at [541, 102] on button "Polls" at bounding box center [541, 100] width 22 height 24
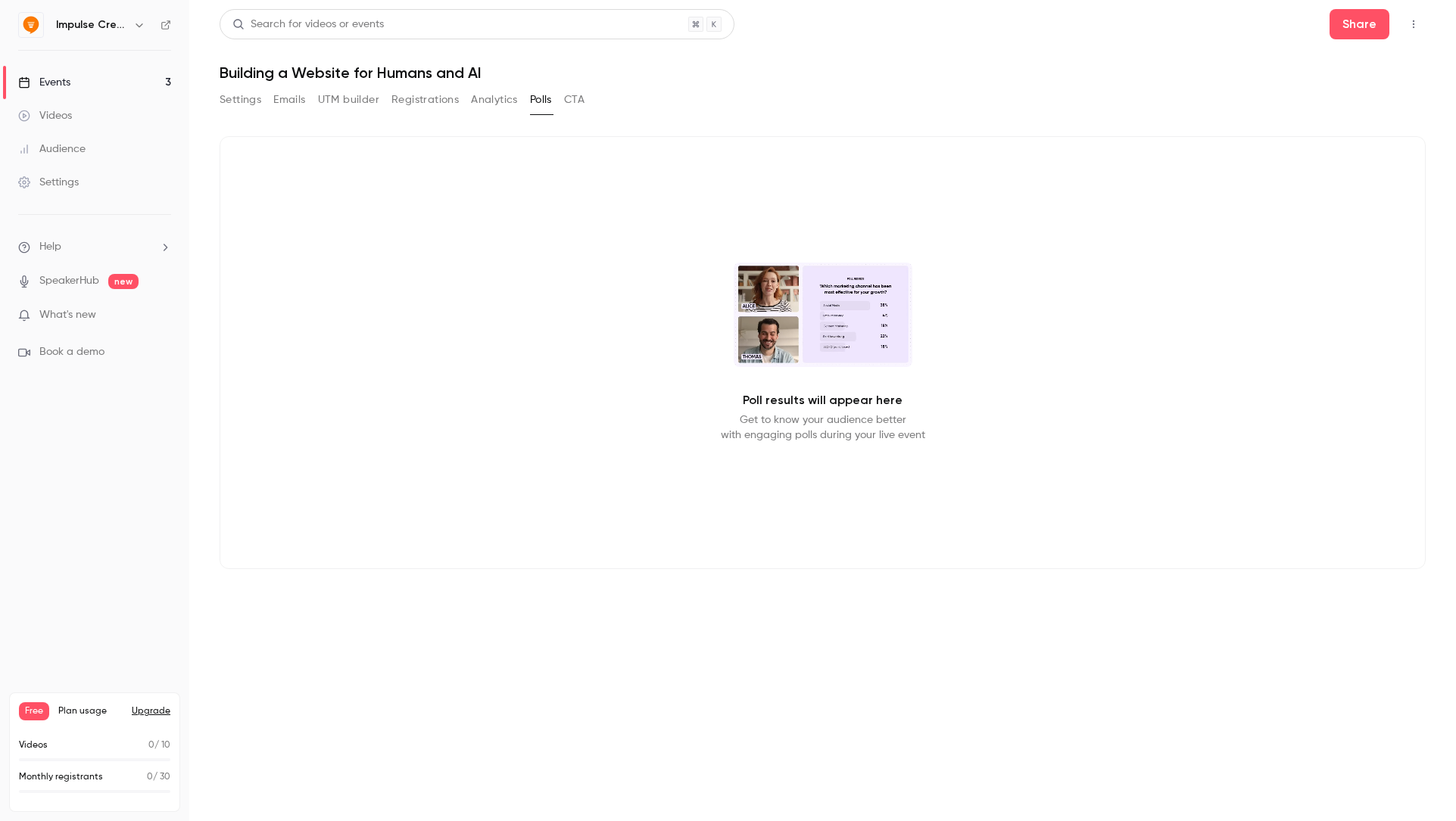
click at [510, 101] on button "Analytics" at bounding box center [494, 100] width 47 height 24
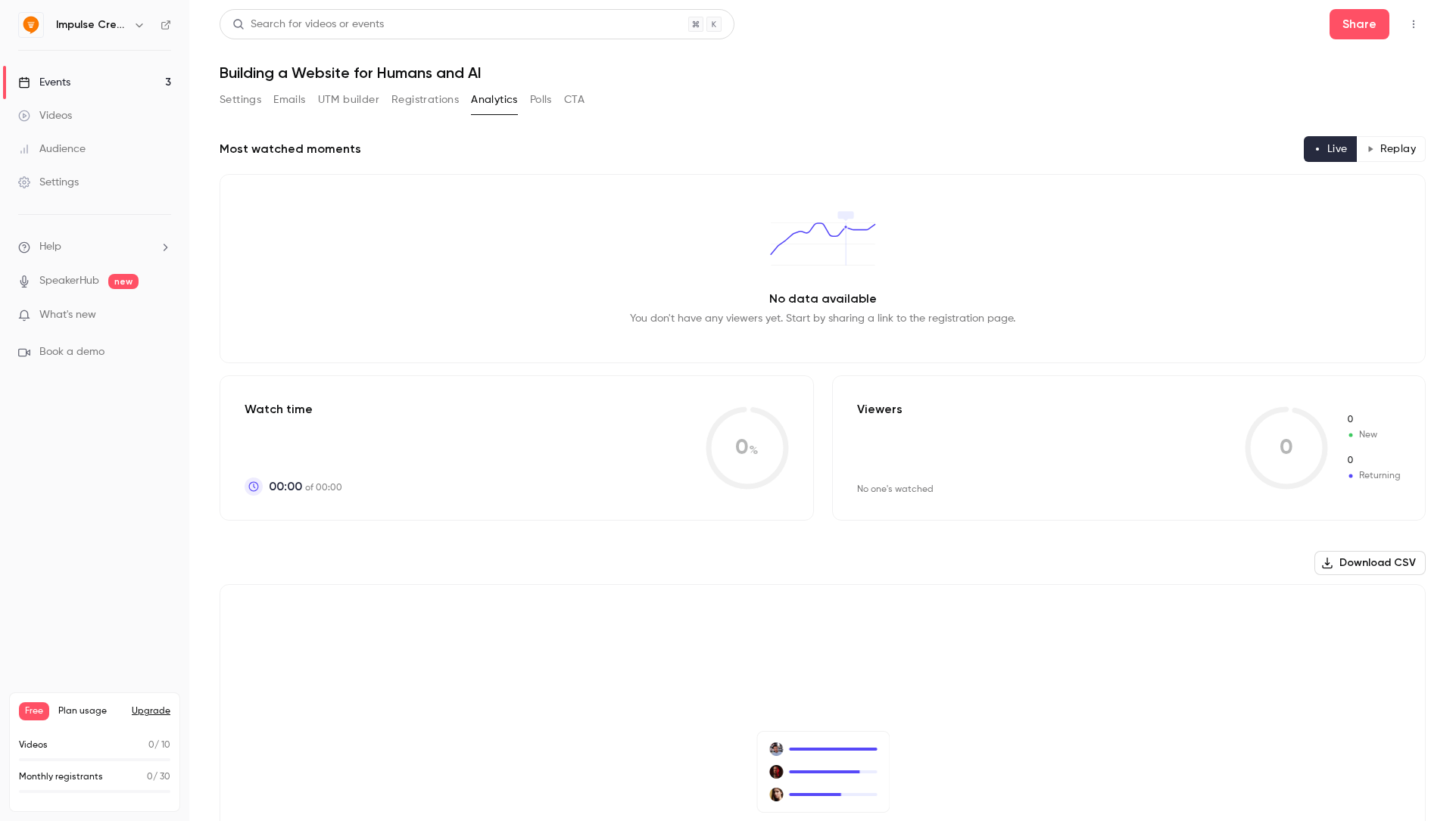
click at [432, 101] on button "Registrations" at bounding box center [424, 100] width 68 height 24
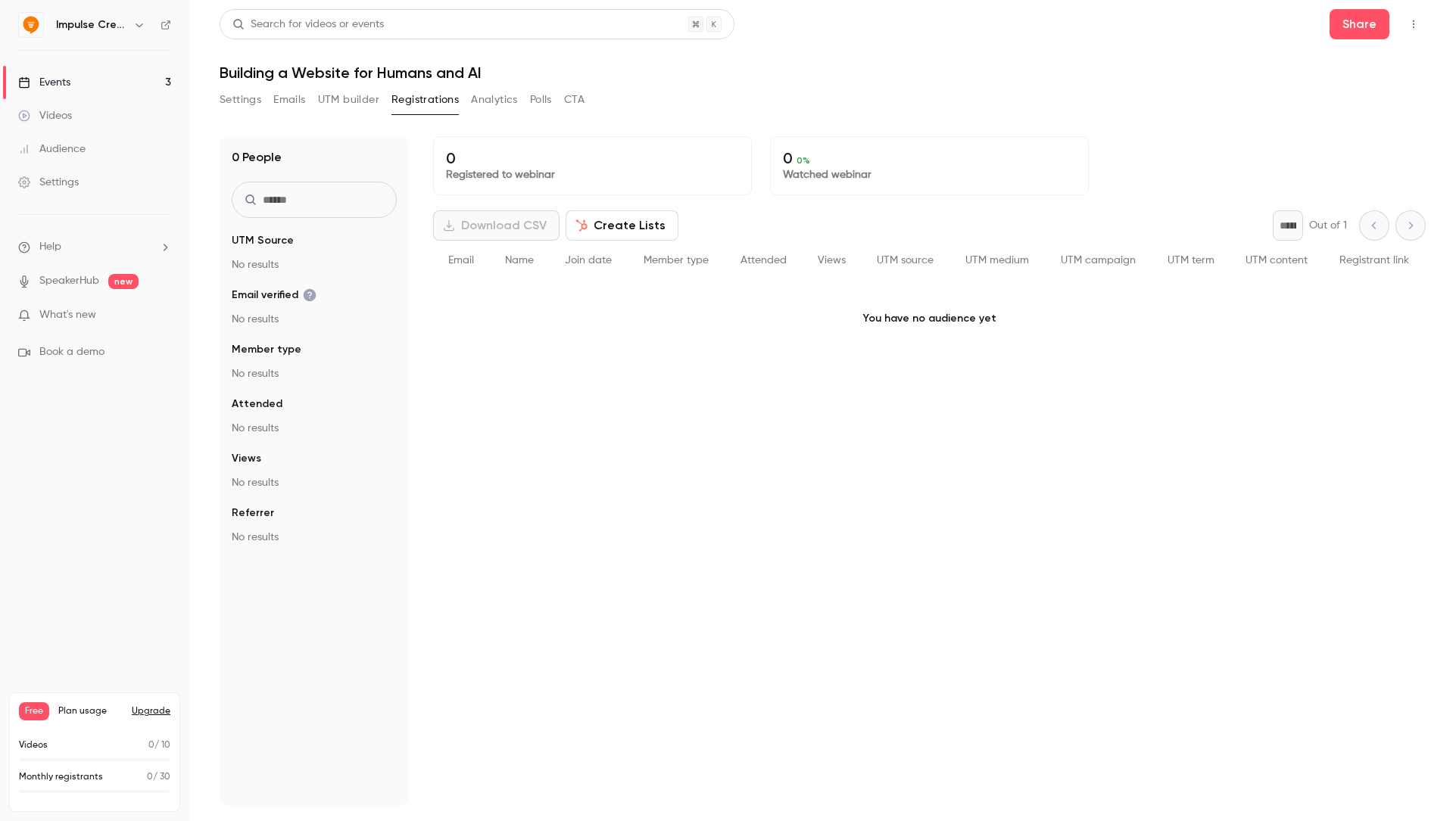
click at [757, 212] on div "Download CSV Create Lists * Out of 1" at bounding box center [929, 225] width 993 height 31
click at [349, 99] on button "UTM builder" at bounding box center [348, 100] width 61 height 24
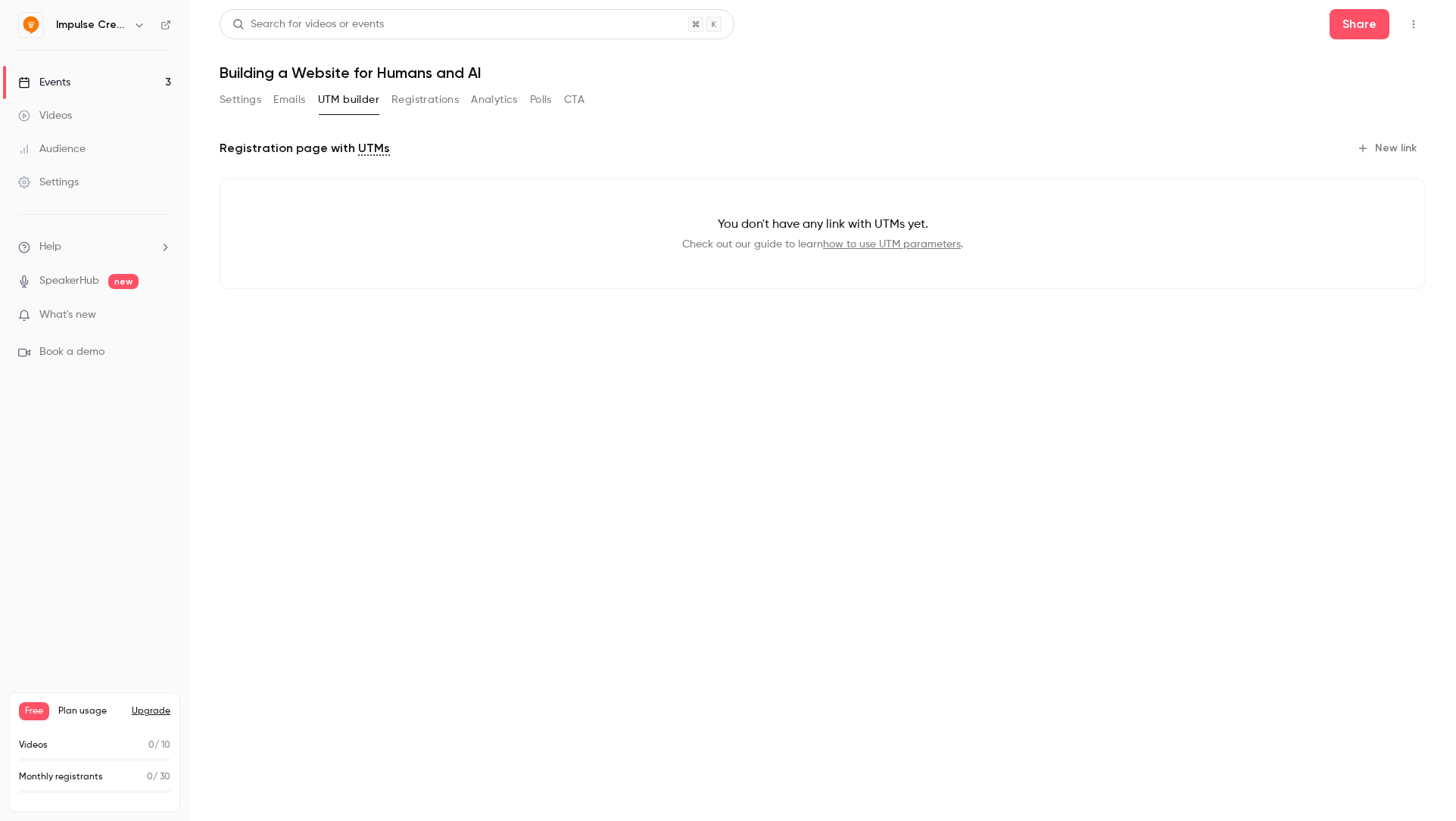
click at [273, 99] on button "Emails" at bounding box center [289, 100] width 32 height 24
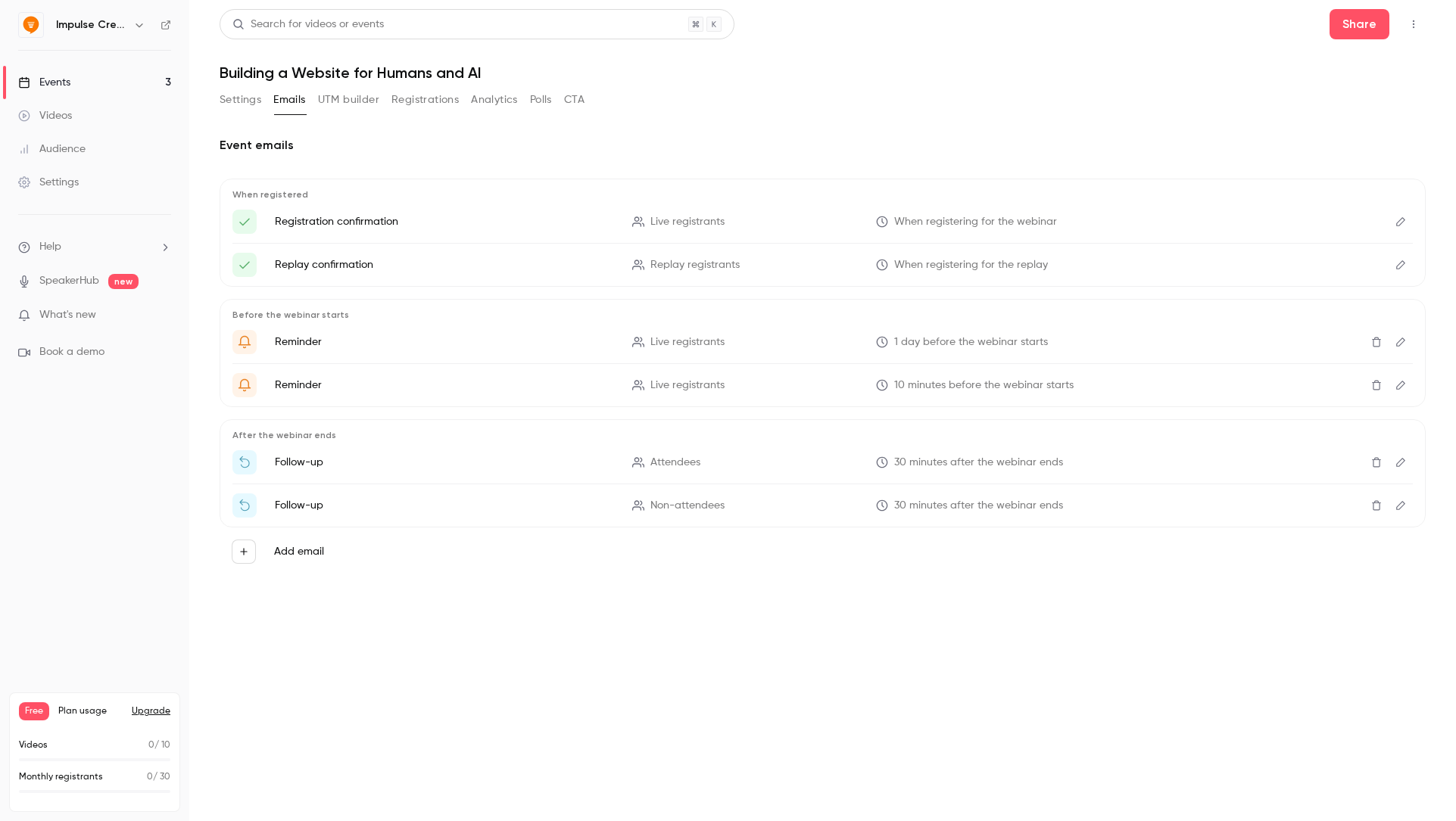
click at [242, 100] on button "Settings" at bounding box center [240, 100] width 42 height 24
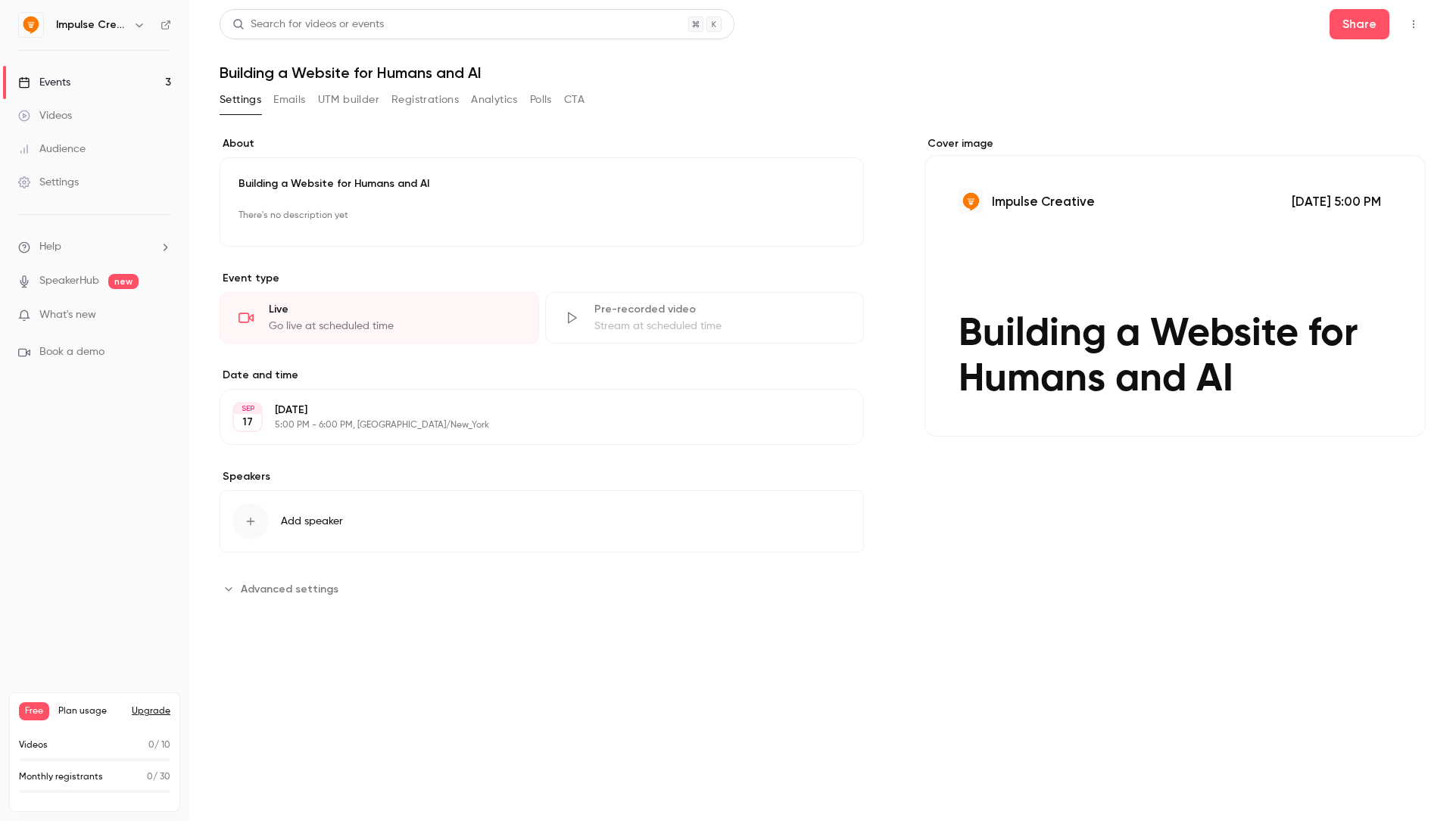
click at [300, 579] on button "Advanced settings" at bounding box center [284, 589] width 128 height 24
click at [541, 660] on input "**********" at bounding box center [601, 663] width 502 height 36
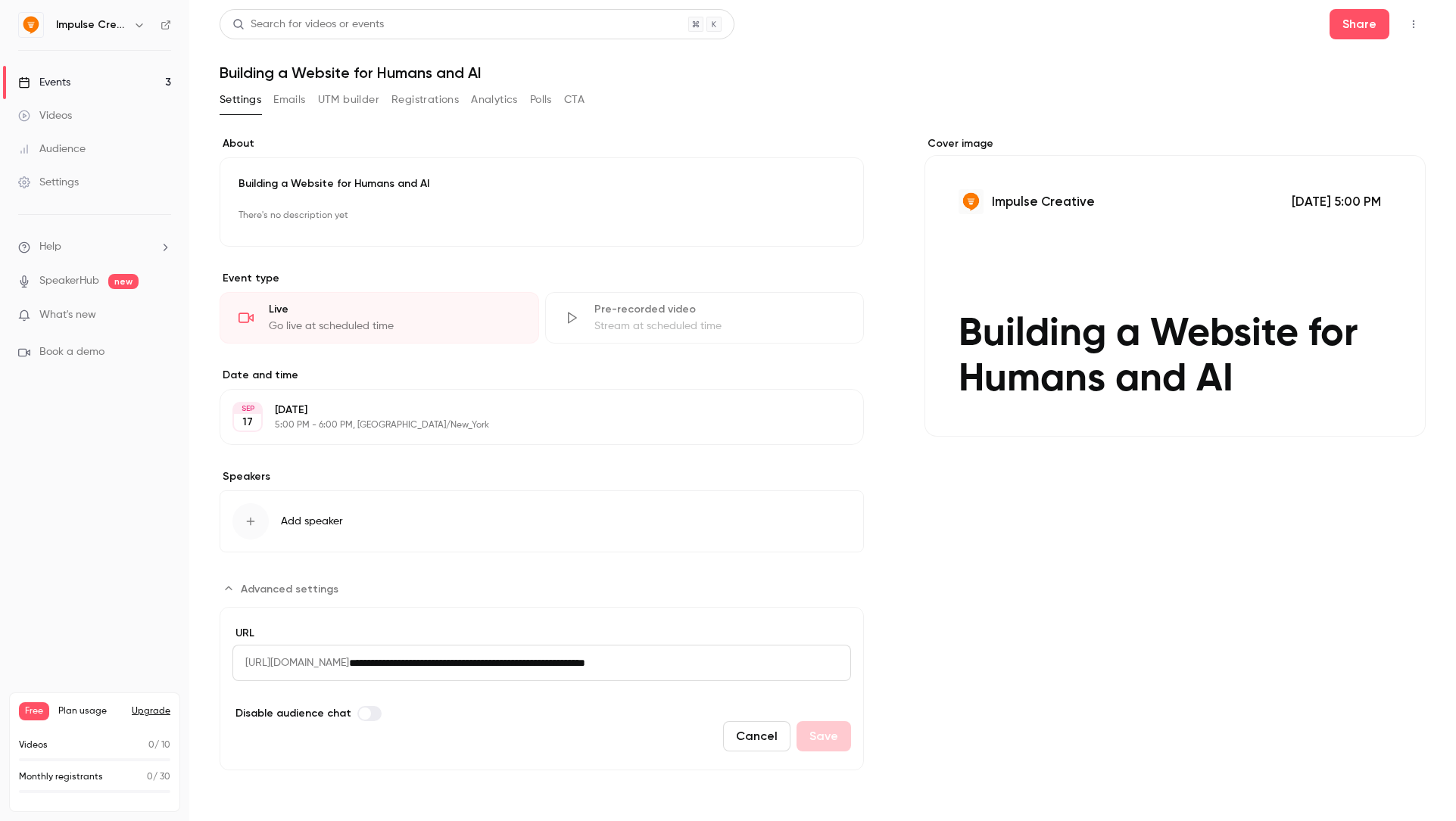
click at [601, 745] on div "Cancel Save" at bounding box center [541, 737] width 618 height 31
click at [742, 741] on button "Cancel" at bounding box center [756, 737] width 68 height 31
click at [1367, 23] on button "Share" at bounding box center [1360, 24] width 60 height 31
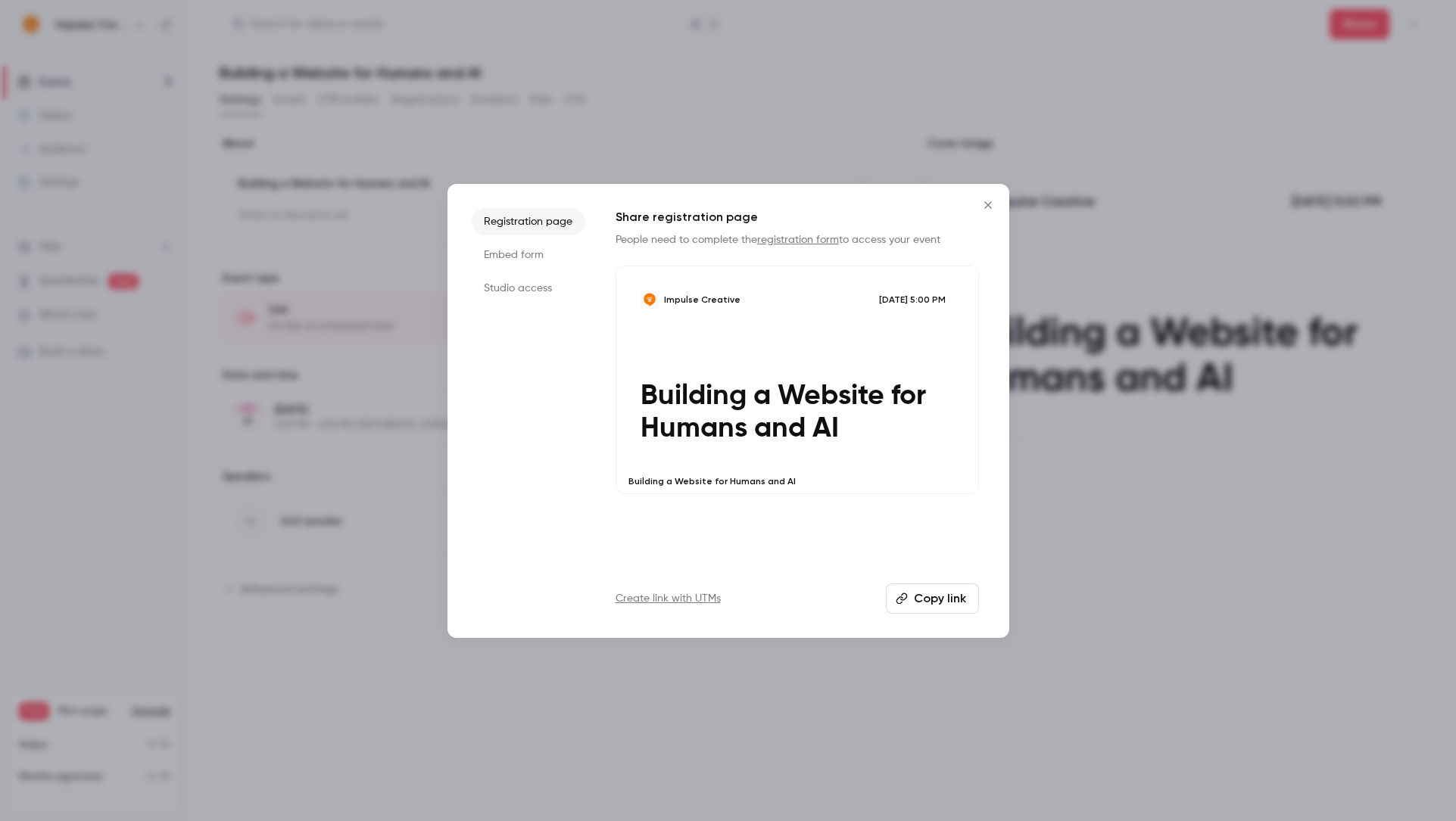
click at [929, 602] on button "Copy link" at bounding box center [932, 599] width 93 height 31
click at [983, 208] on icon "Close" at bounding box center [988, 205] width 19 height 12
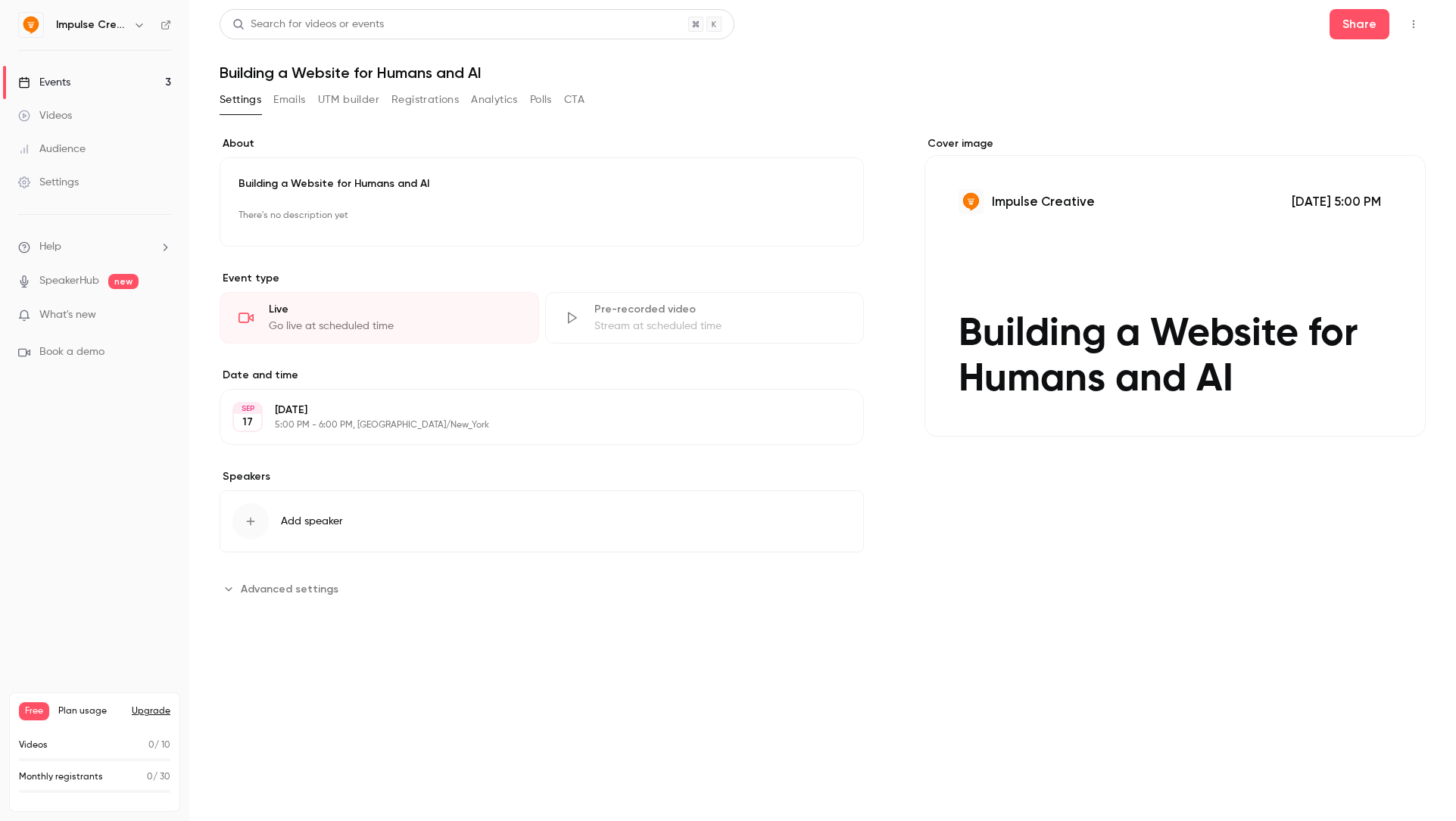
click at [79, 710] on span "Plan usage" at bounding box center [90, 711] width 64 height 12
click at [144, 713] on button "Upgrade" at bounding box center [151, 711] width 39 height 12
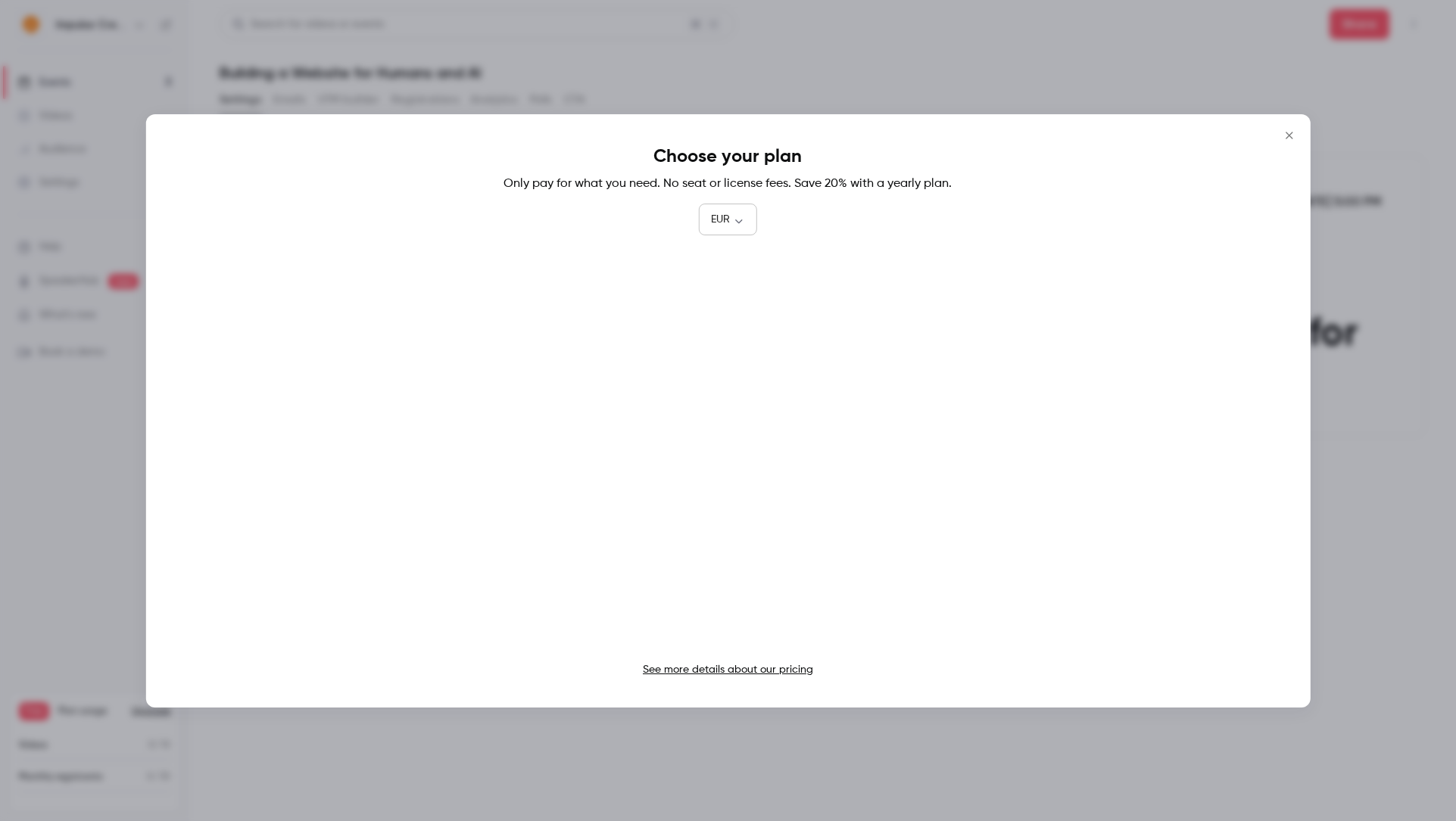
click at [731, 221] on body "**********" at bounding box center [728, 410] width 1456 height 821
click at [734, 309] on li "USD" at bounding box center [728, 307] width 59 height 39
type input "***"
click at [1286, 134] on icon "Close" at bounding box center [1290, 135] width 19 height 12
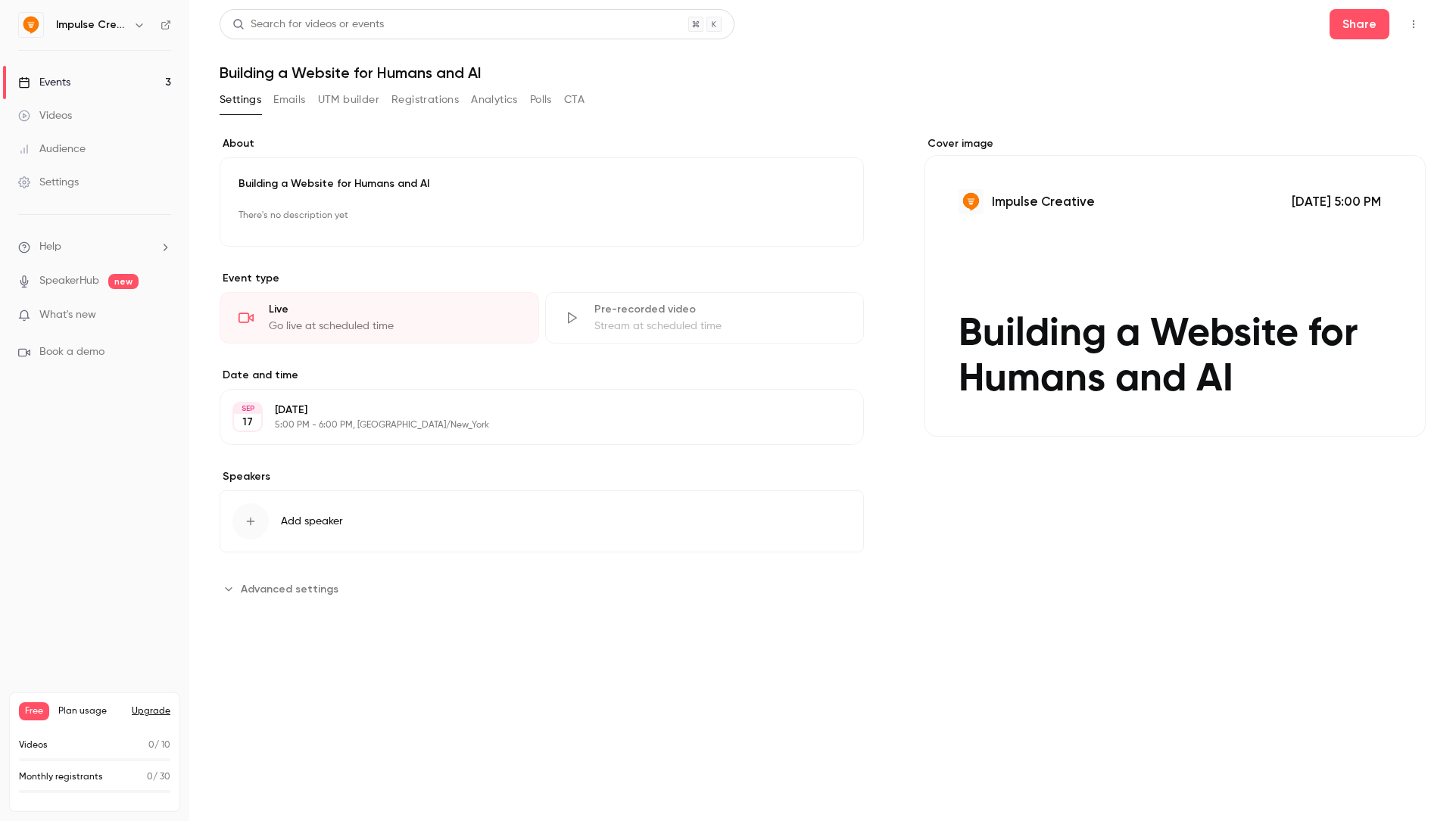
click at [869, 378] on div "**********" at bounding box center [822, 369] width 1206 height 465
click at [982, 61] on header "Search for videos or events Share Building a Website for Humans and AI" at bounding box center [822, 45] width 1206 height 72
click at [133, 19] on icon "button" at bounding box center [139, 24] width 12 height 12
click at [133, 19] on div at bounding box center [728, 410] width 1456 height 821
click at [133, 19] on icon "button" at bounding box center [139, 24] width 12 height 12
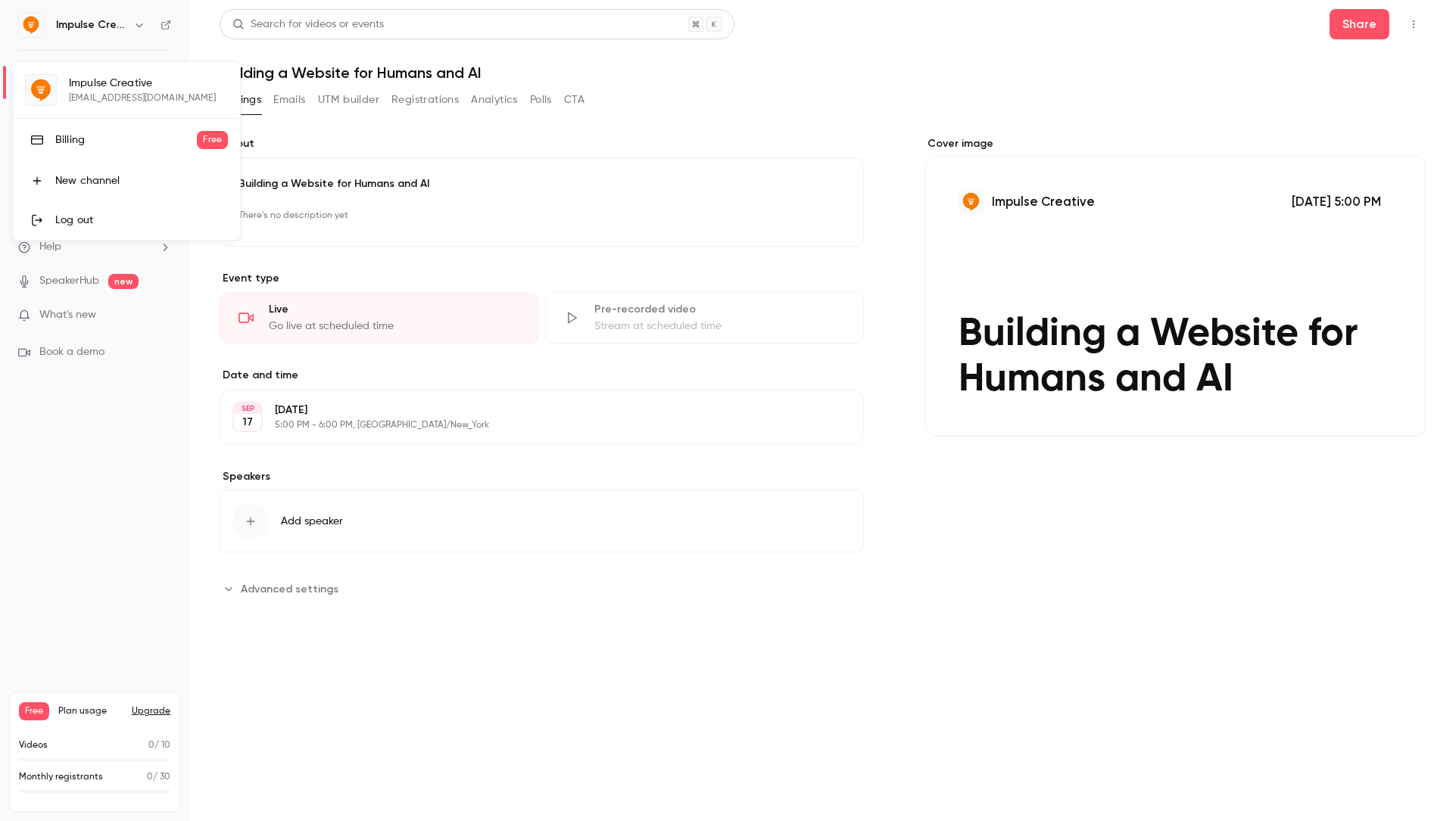
click at [100, 173] on div "New channel" at bounding box center [142, 181] width 172 height 15
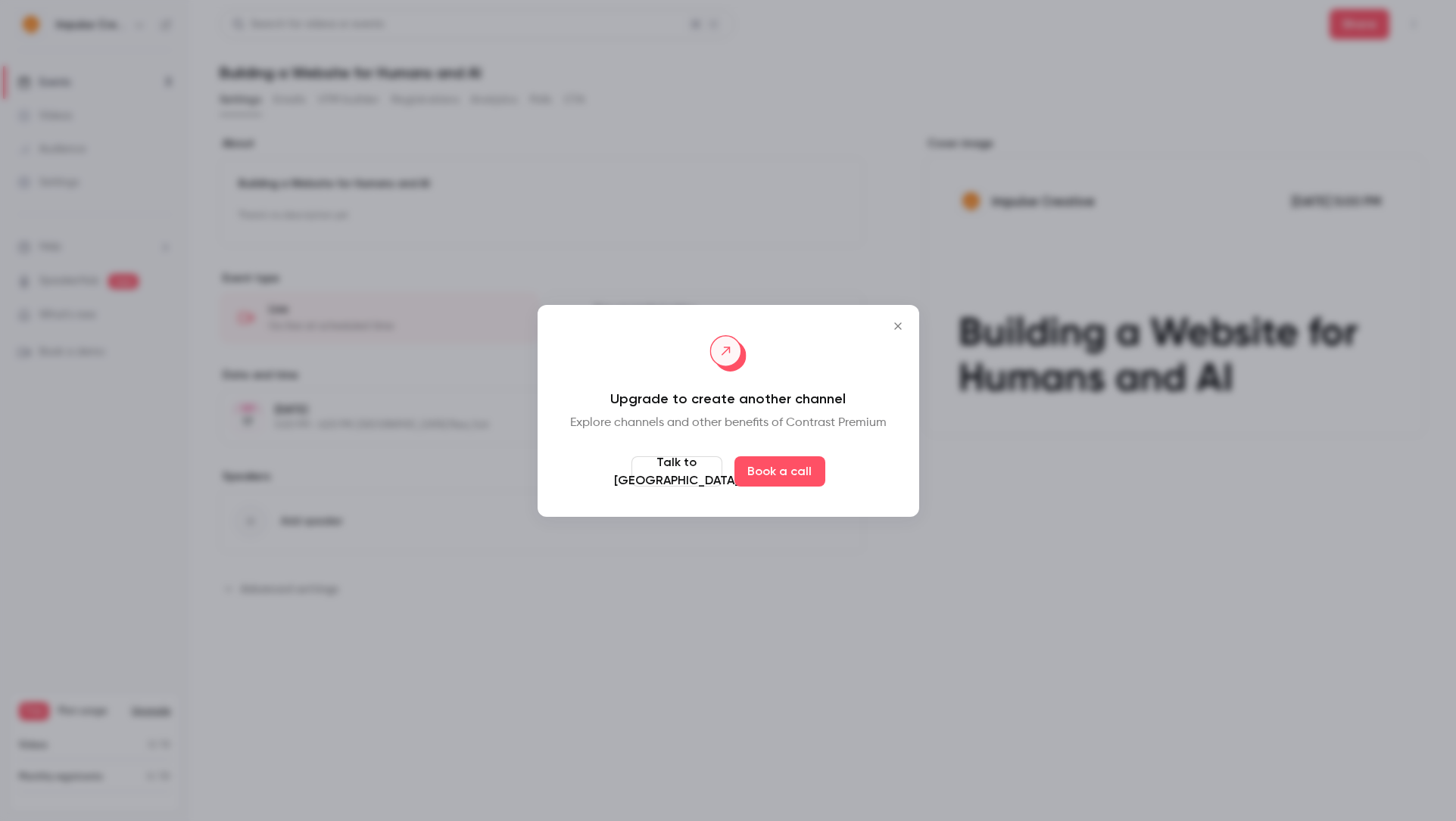
click at [899, 329] on icon "Close" at bounding box center [898, 326] width 19 height 12
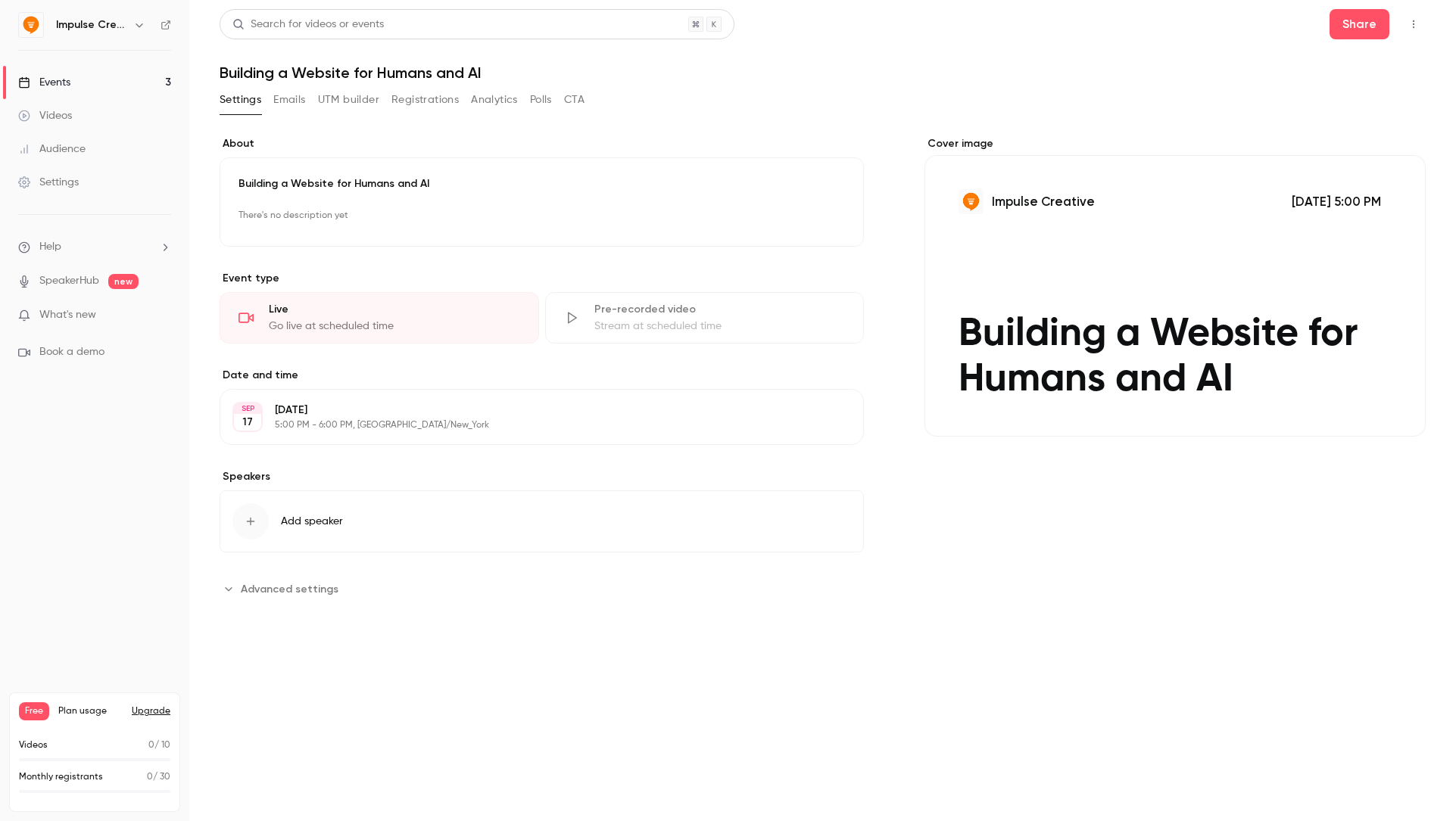
click at [139, 712] on button "Upgrade" at bounding box center [151, 711] width 39 height 12
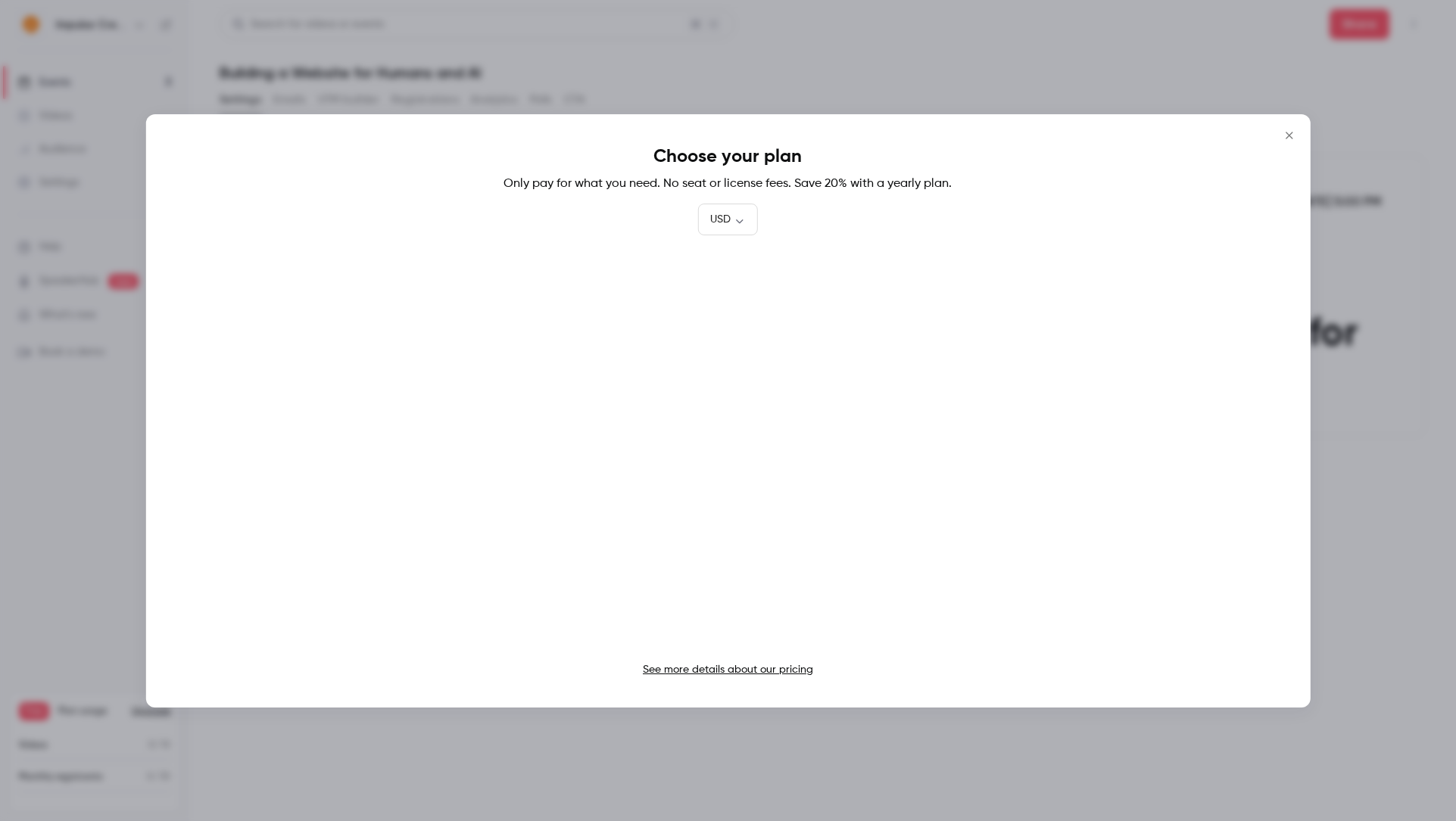
click at [767, 666] on link "See more details about our pricing" at bounding box center [728, 669] width 171 height 10
